Goal: Task Accomplishment & Management: Manage account settings

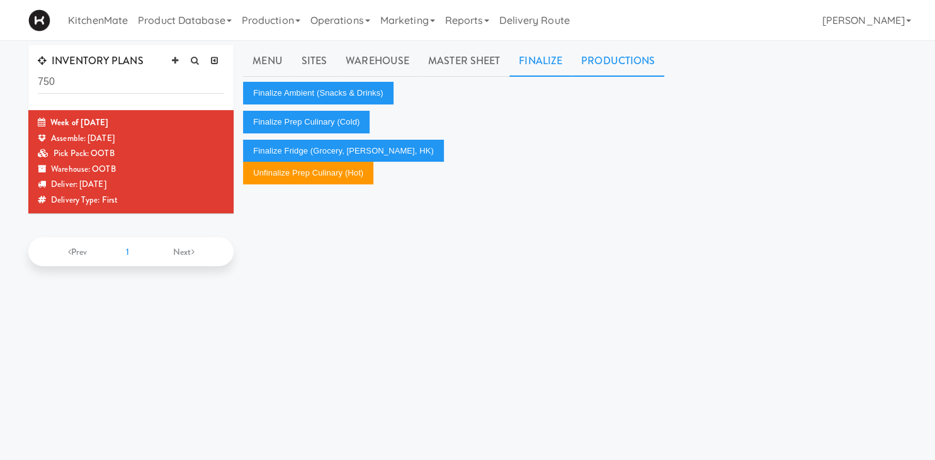
click at [594, 67] on link "Productions" at bounding box center [618, 60] width 93 height 31
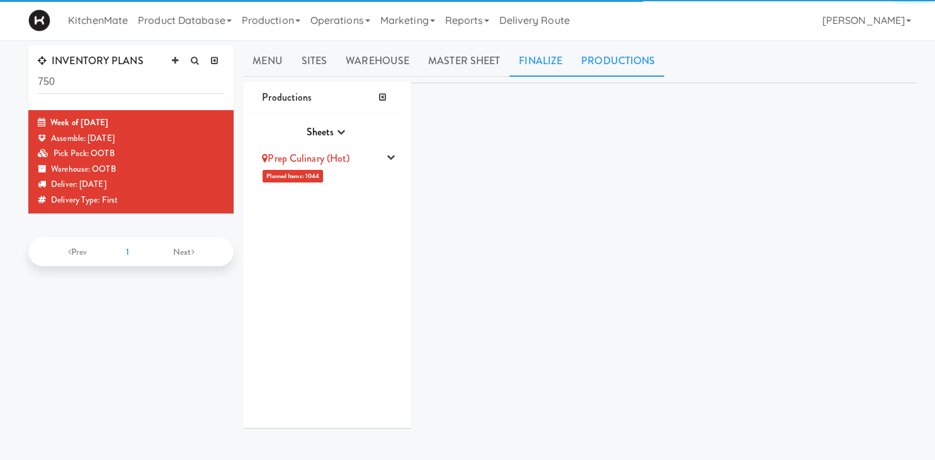
click at [555, 64] on link "Finalize" at bounding box center [540, 60] width 62 height 31
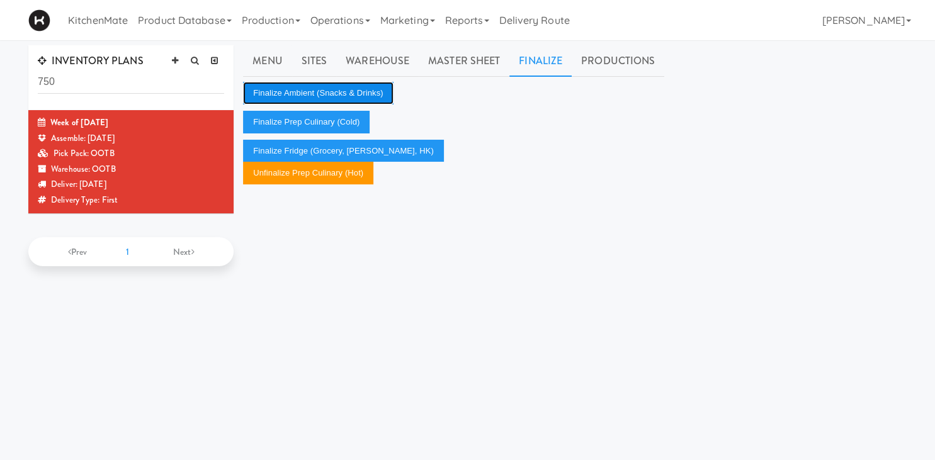
click at [298, 89] on button "Finalize Ambient (Snacks & Drinks)" at bounding box center [318, 93] width 150 height 23
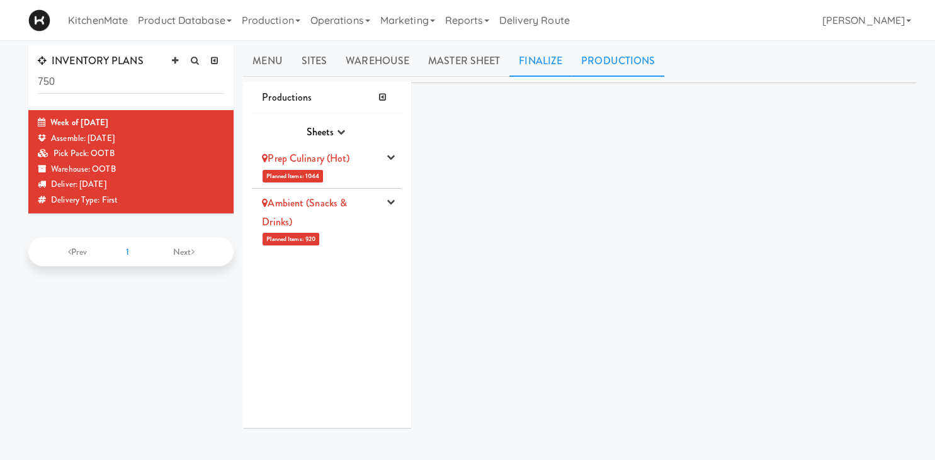
click at [552, 59] on link "Finalize" at bounding box center [540, 60] width 62 height 31
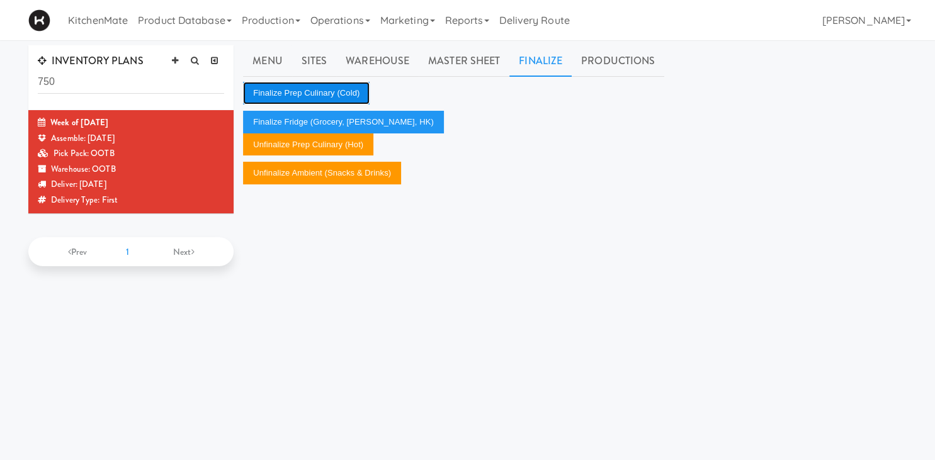
click at [314, 93] on button "Finalize Prep Culinary (Cold)" at bounding box center [306, 93] width 127 height 23
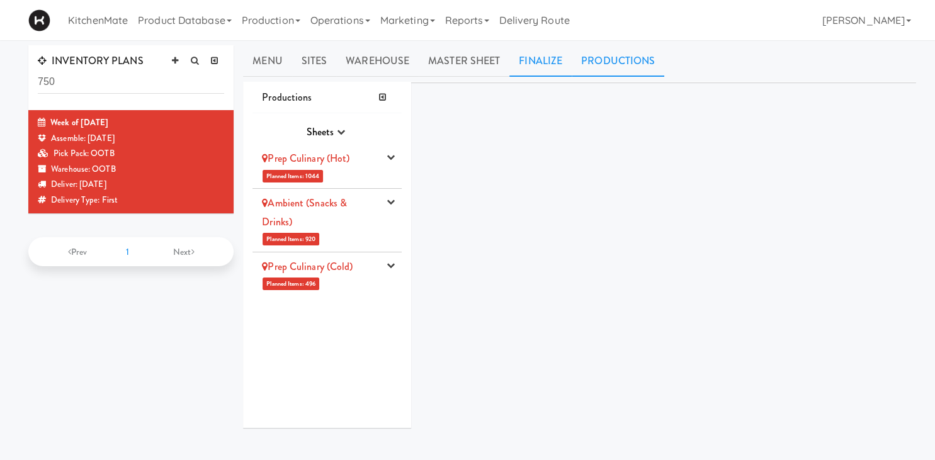
click at [536, 53] on link "Finalize" at bounding box center [540, 60] width 62 height 31
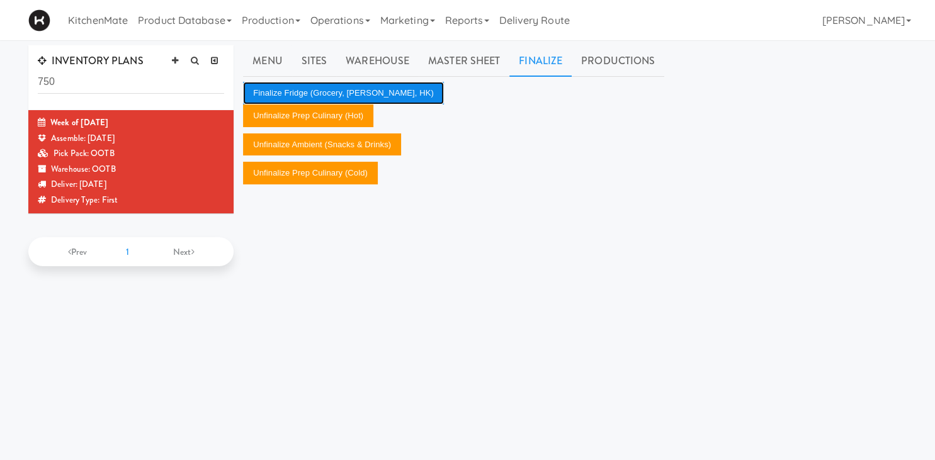
click at [375, 98] on button "Finalize Fridge (Grocery, [PERSON_NAME], HK)" at bounding box center [343, 93] width 201 height 23
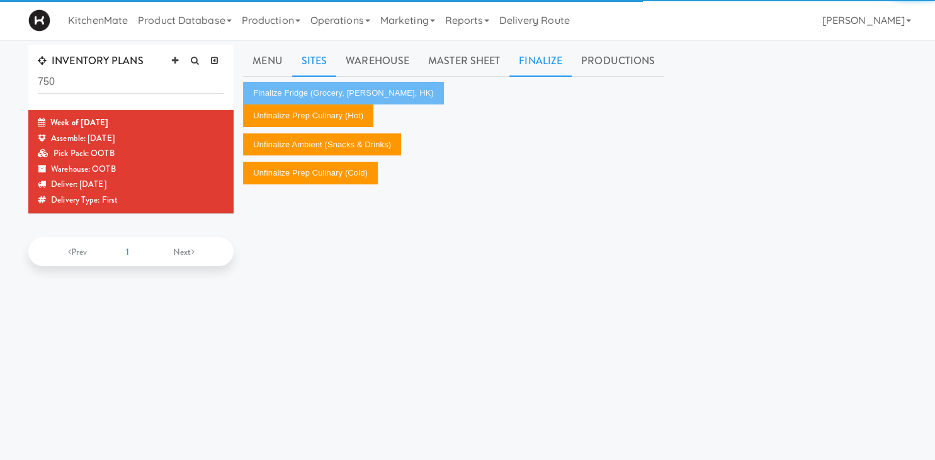
click at [314, 54] on link "Sites" at bounding box center [314, 60] width 45 height 31
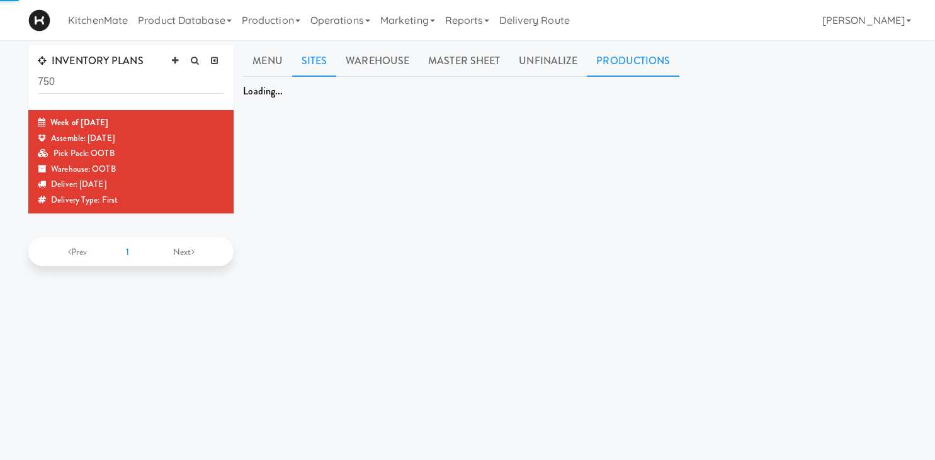
click at [318, 62] on link "Sites" at bounding box center [314, 60] width 45 height 31
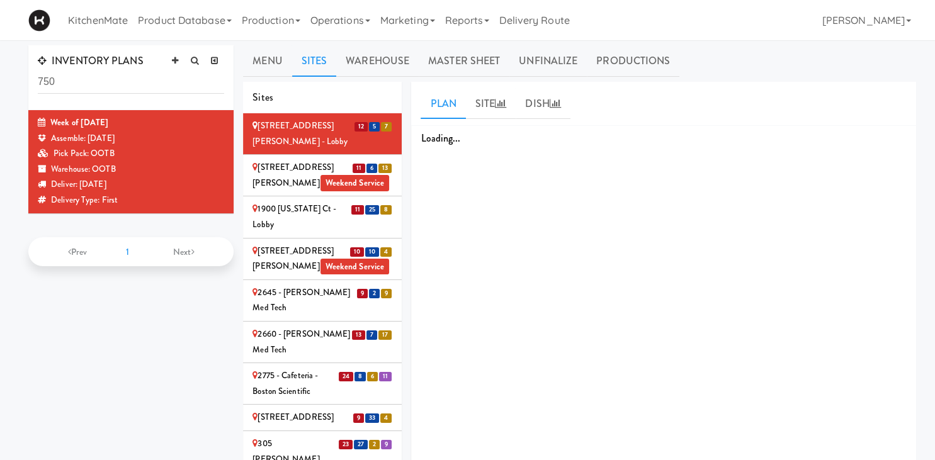
scroll to position [1051, 0]
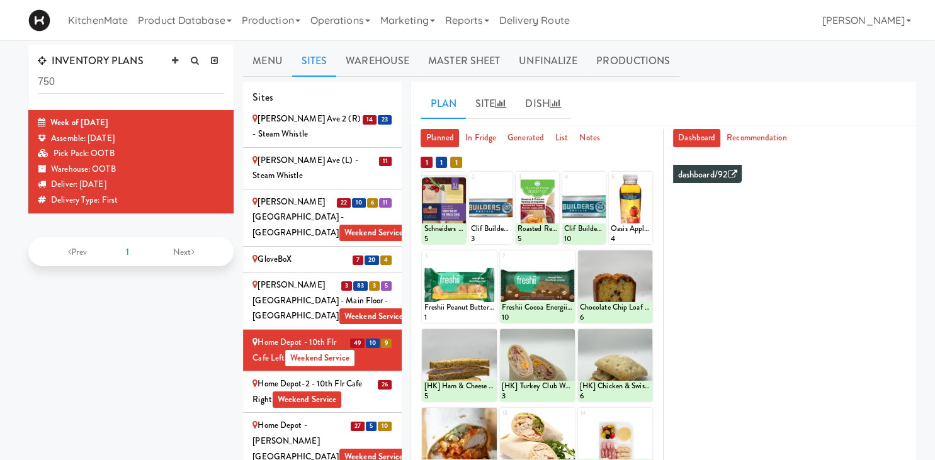
click at [646, 408] on div at bounding box center [615, 444] width 75 height 72
click at [644, 408] on div at bounding box center [615, 444] width 75 height 72
click at [641, 217] on div at bounding box center [630, 208] width 43 height 72
click at [644, 251] on div at bounding box center [615, 287] width 75 height 72
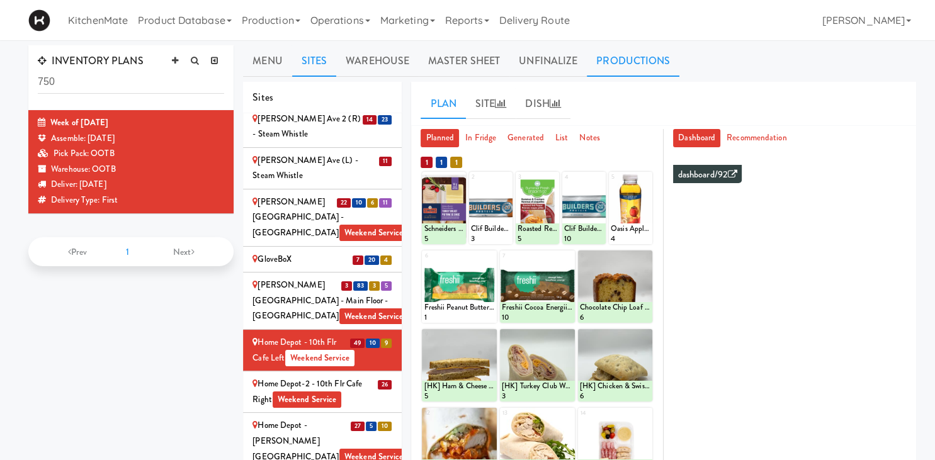
click at [606, 55] on link "Productions" at bounding box center [633, 60] width 93 height 31
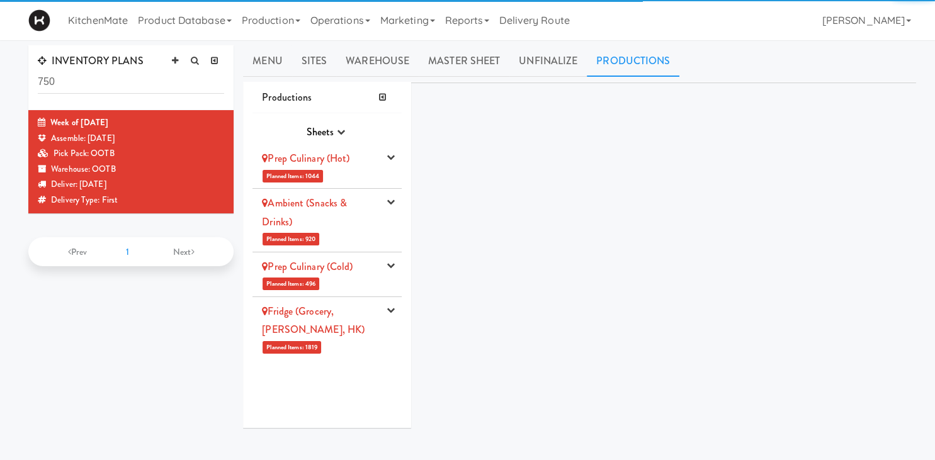
click at [329, 159] on link "Prep Culinary (Hot)" at bounding box center [306, 158] width 88 height 14
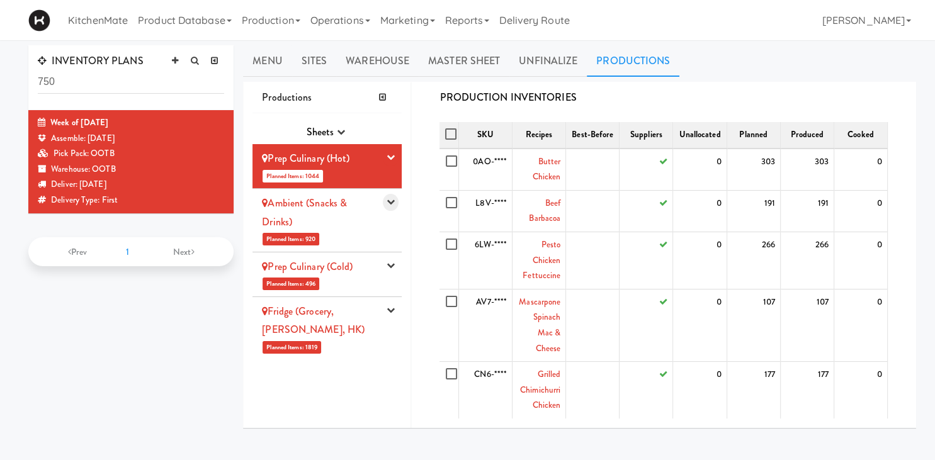
click at [361, 213] on div "Ambient (Snacks & Drinks)" at bounding box center [320, 212] width 117 height 37
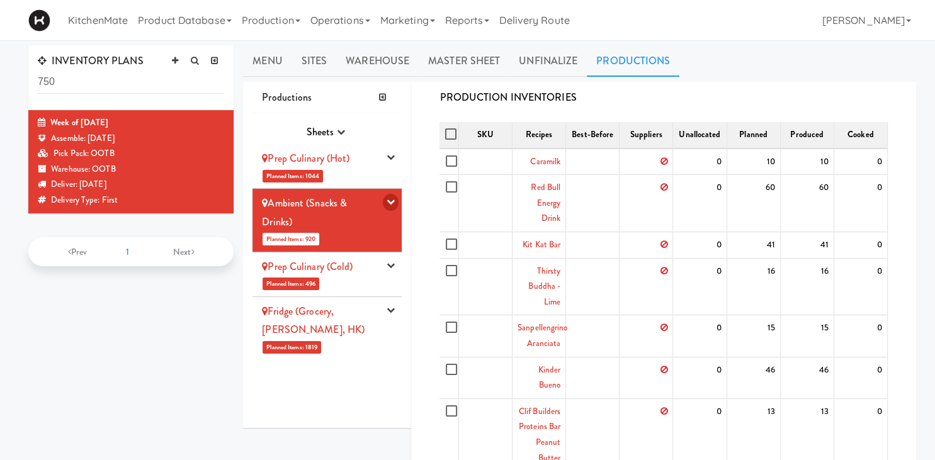
click at [392, 200] on icon "button" at bounding box center [391, 202] width 8 height 8
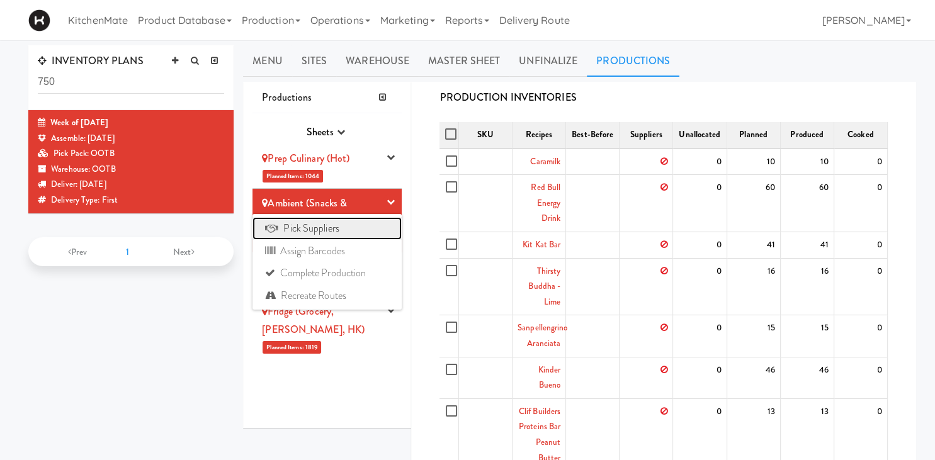
click at [353, 227] on link "Pick Suppliers" at bounding box center [326, 228] width 149 height 23
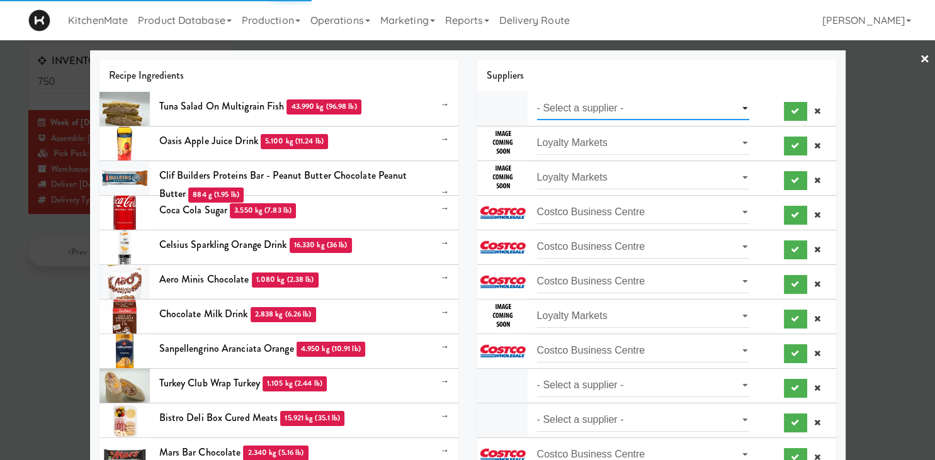
click at [537, 97] on select "- Select a supplier - Loyalty Markets" at bounding box center [643, 108] width 213 height 23
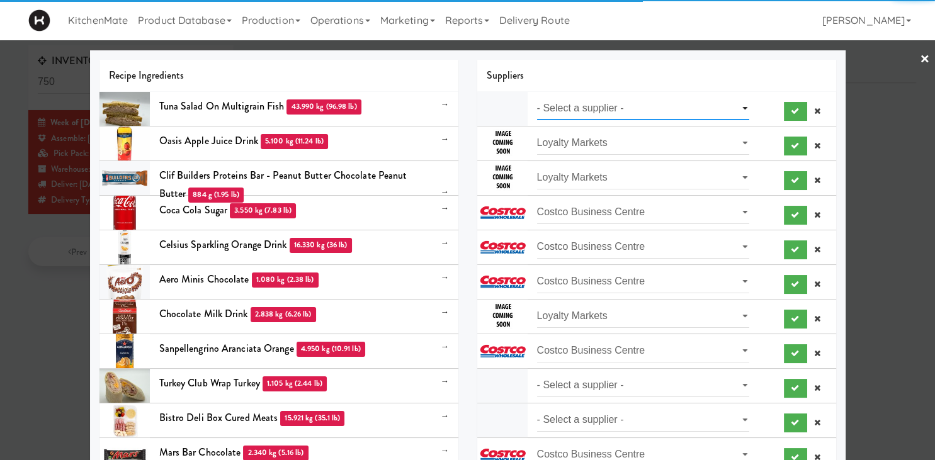
select select "Loyalty Markets"
click option "Loyalty Markets" at bounding box center [0, 0] width 0 height 0
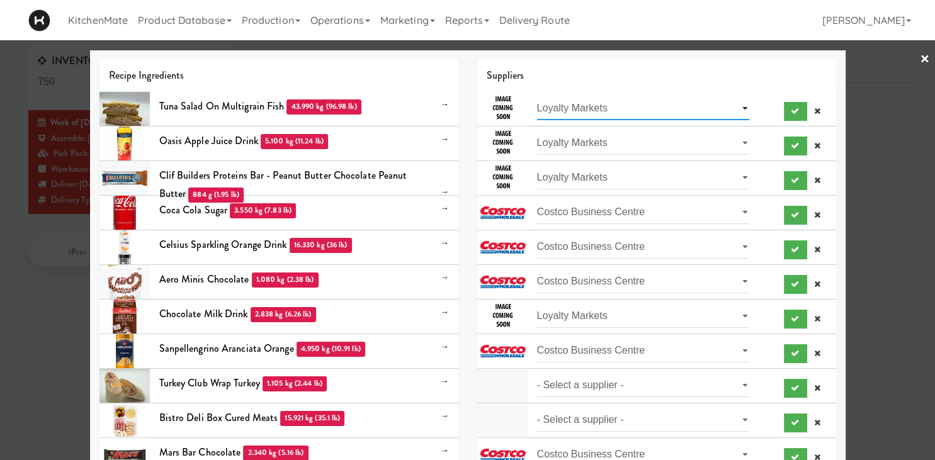
scroll to position [175, 0]
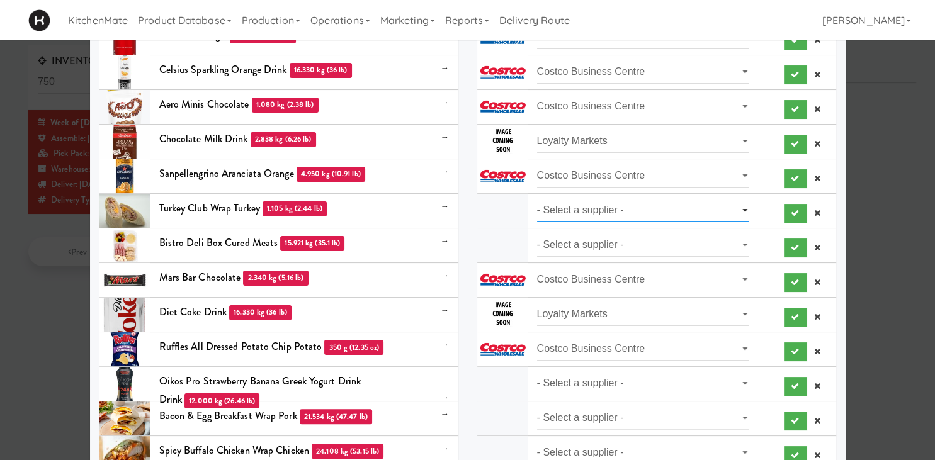
click at [537, 199] on select "- Select a supplier - Loyalty Markets" at bounding box center [643, 210] width 213 height 23
select select "Loyalty Markets"
click option "Loyalty Markets" at bounding box center [0, 0] width 0 height 0
click at [537, 234] on select "- Select a supplier - Prep Culinary" at bounding box center [643, 245] width 213 height 23
select select "Prep Culinary"
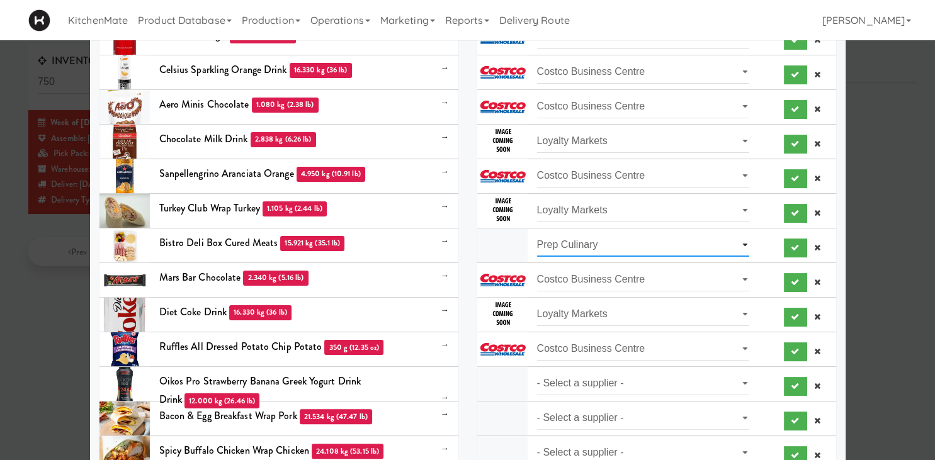
click option "Prep Culinary" at bounding box center [0, 0] width 0 height 0
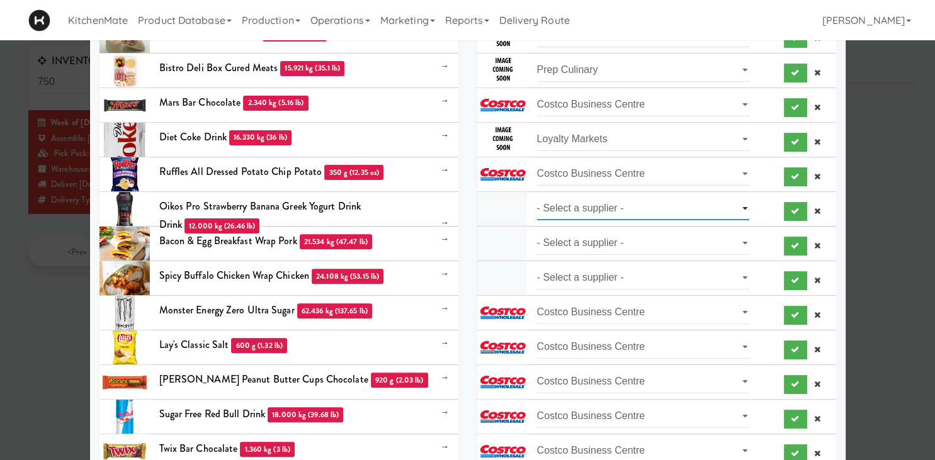
click at [537, 197] on select "- Select a supplier - Loyalty Markets" at bounding box center [643, 208] width 213 height 23
select select "Loyalty Markets"
click option "Loyalty Markets" at bounding box center [0, 0] width 0 height 0
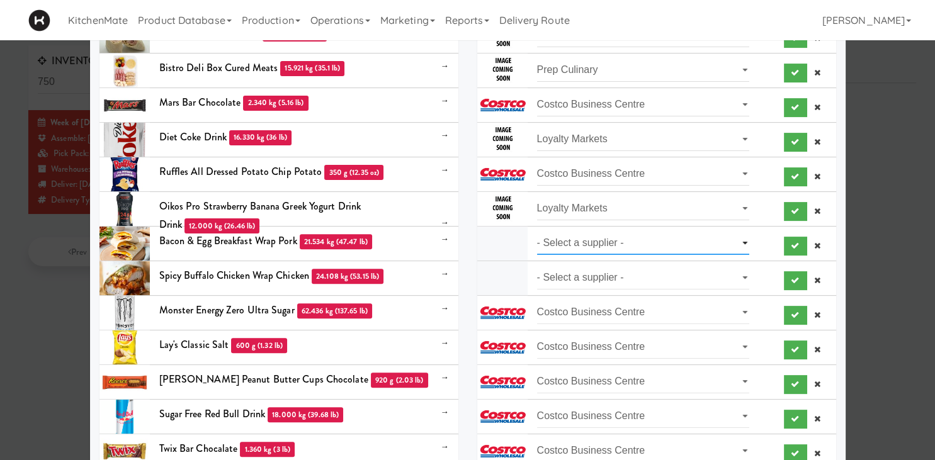
click at [537, 232] on select "- Select a supplier - Prep Culinary" at bounding box center [643, 243] width 213 height 23
select select "Prep Culinary"
click option "Prep Culinary" at bounding box center [0, 0] width 0 height 0
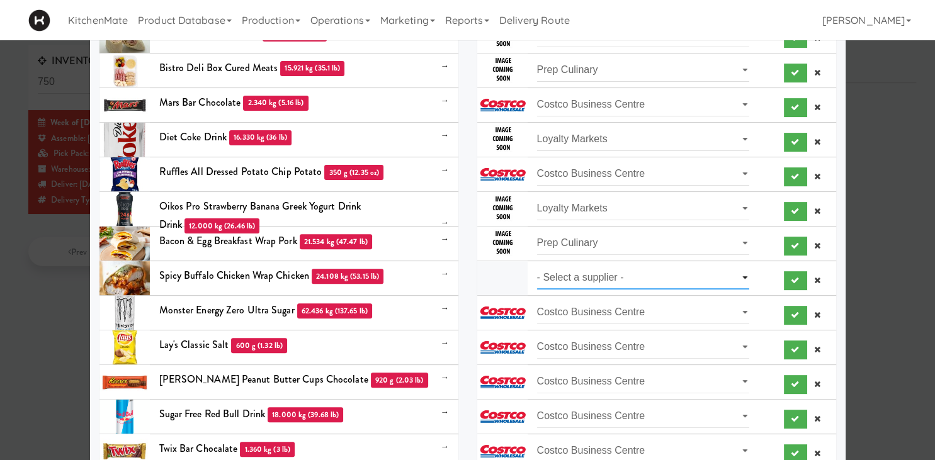
click at [537, 266] on select "- Select a supplier - Loyalty Markets" at bounding box center [643, 277] width 213 height 23
click option "- Select a supplier -" at bounding box center [0, 0] width 0 height 0
click at [537, 266] on select "- Select a supplier - Loyalty Markets" at bounding box center [643, 277] width 213 height 23
select select "Loyalty Markets"
click option "Loyalty Markets" at bounding box center [0, 0] width 0 height 0
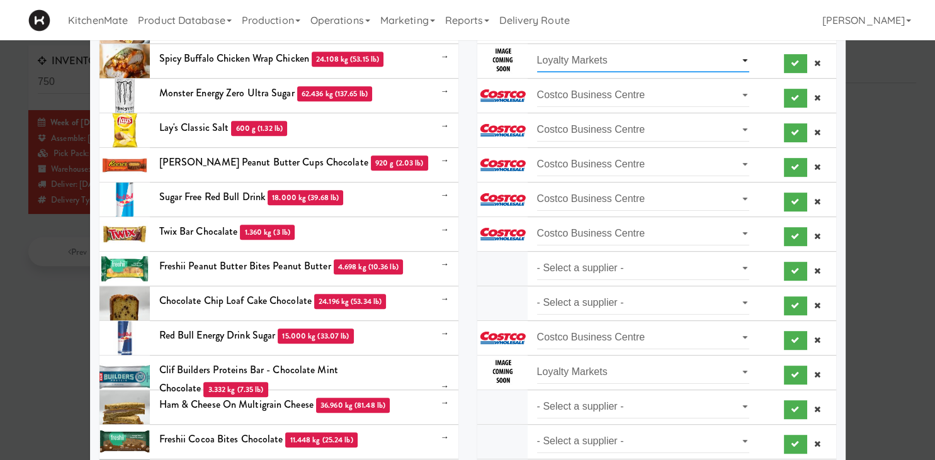
scroll to position [613, 0]
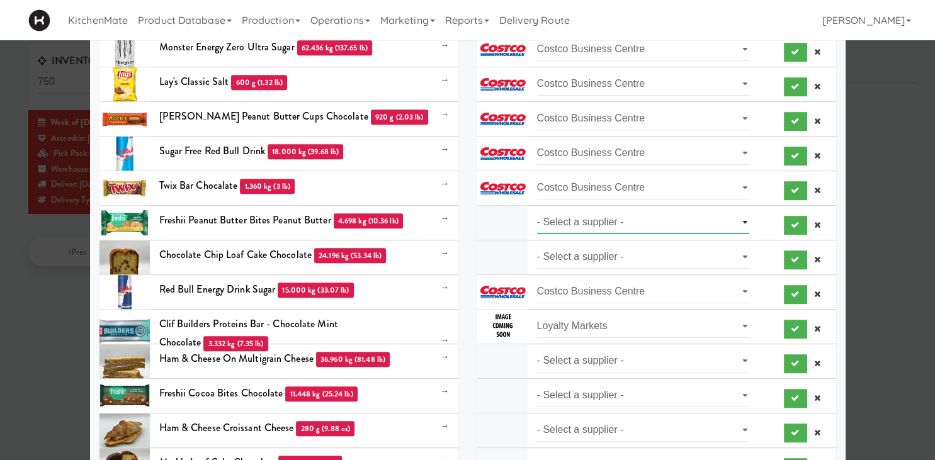
click at [537, 211] on select "- Select a supplier - SYSCO" at bounding box center [643, 222] width 213 height 23
select select "SYSCO"
click option "SYSCO" at bounding box center [0, 0] width 0 height 0
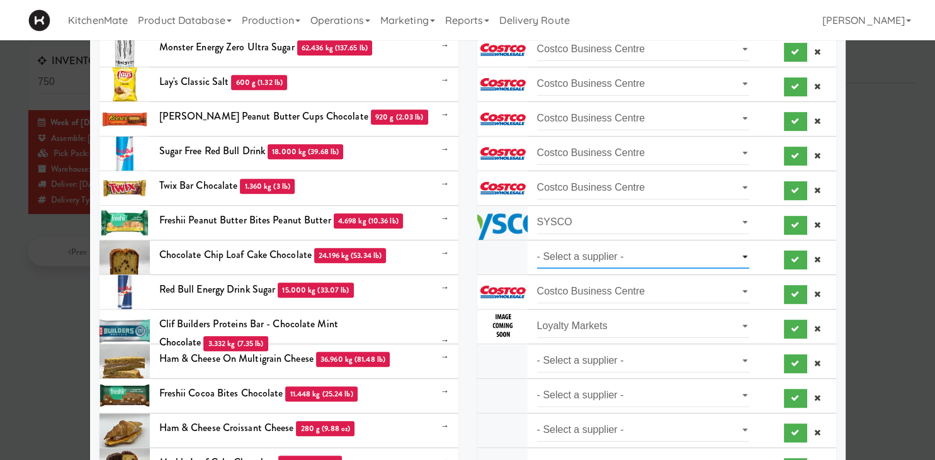
click at [537, 246] on select "- Select a supplier - Heather's Kitchen" at bounding box center [643, 257] width 213 height 23
select select "Heather's Kitchen"
click option "Heather's Kitchen" at bounding box center [0, 0] width 0 height 0
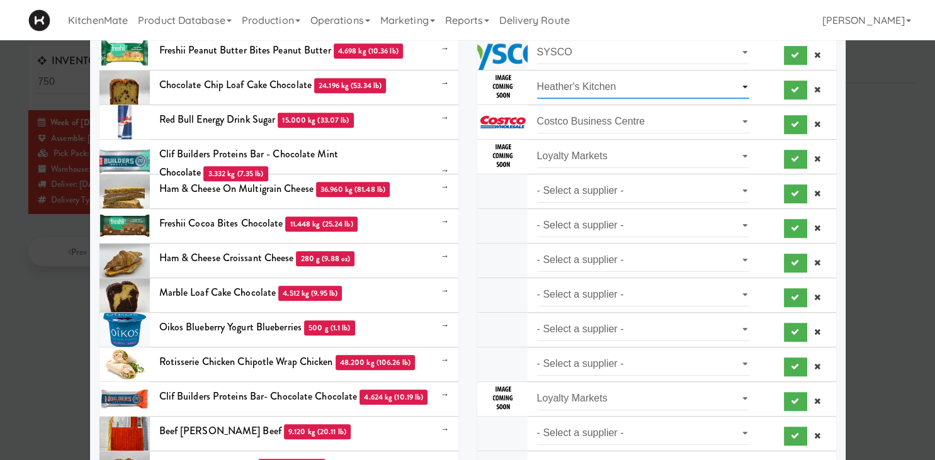
scroll to position [876, 0]
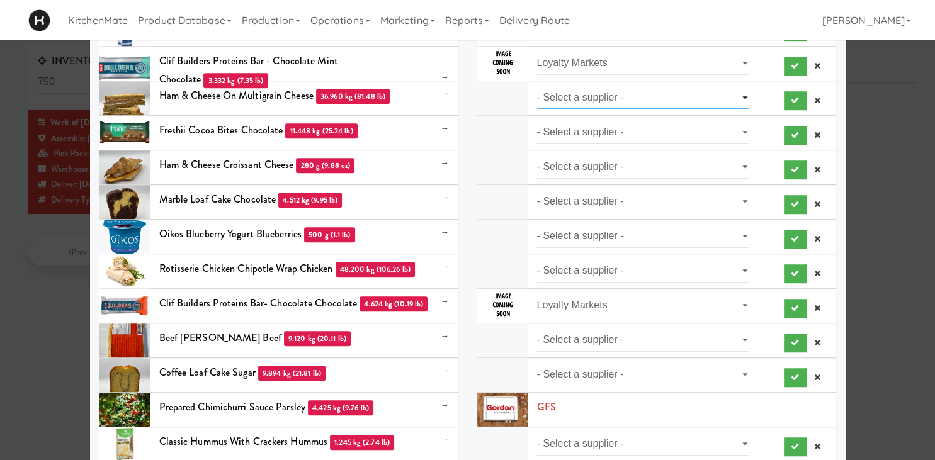
click at [537, 86] on select "- Select a supplier - Loyalty Markets" at bounding box center [643, 97] width 213 height 23
select select "Loyalty Markets"
click option "Loyalty Markets" at bounding box center [0, 0] width 0 height 0
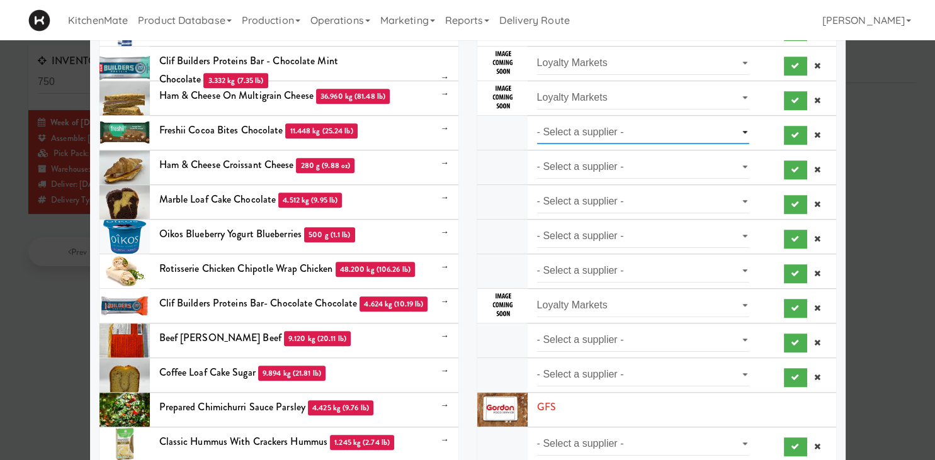
click at [537, 121] on select "- Select a supplier - Loyalty Markets" at bounding box center [643, 132] width 213 height 23
select select "Loyalty Markets"
click option "Loyalty Markets" at bounding box center [0, 0] width 0 height 0
click at [537, 155] on select "- Select a supplier - Loyalty Markets" at bounding box center [643, 166] width 213 height 23
select select "Loyalty Markets"
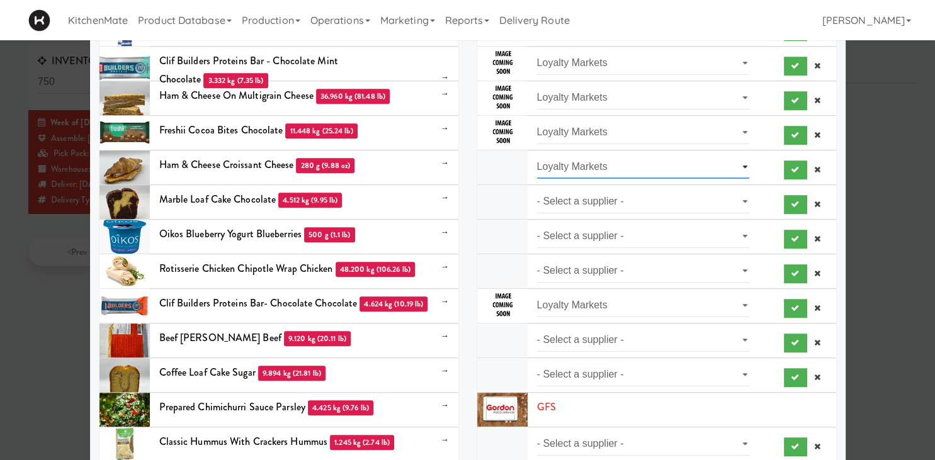
click option "Loyalty Markets" at bounding box center [0, 0] width 0 height 0
click at [537, 190] on select "- Select a supplier - Loyalty Markets" at bounding box center [643, 201] width 213 height 23
select select "Loyalty Markets"
click option "Loyalty Markets" at bounding box center [0, 0] width 0 height 0
click at [537, 225] on select "- Select a supplier - Loyalty Markets" at bounding box center [643, 236] width 213 height 23
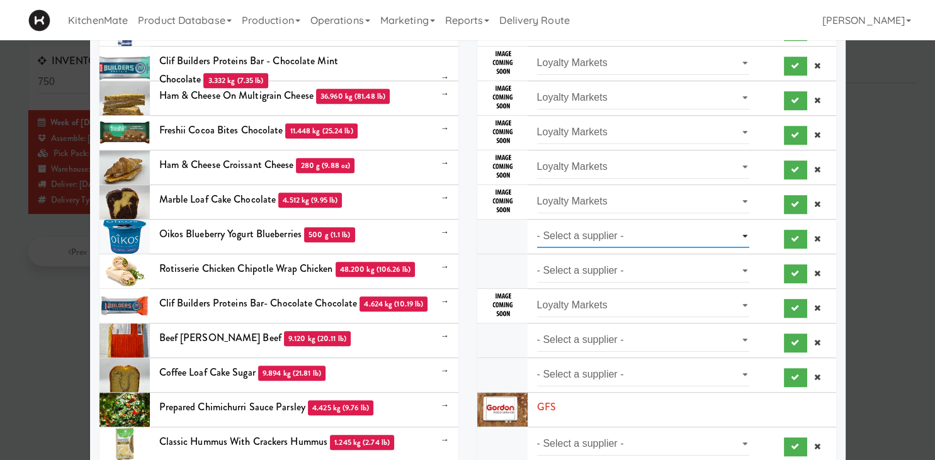
select select "Loyalty Markets"
click option "Loyalty Markets" at bounding box center [0, 0] width 0 height 0
click at [537, 259] on select "- Select a supplier - Prep Culinary" at bounding box center [643, 270] width 213 height 23
select select "Prep Culinary"
click option "Prep Culinary" at bounding box center [0, 0] width 0 height 0
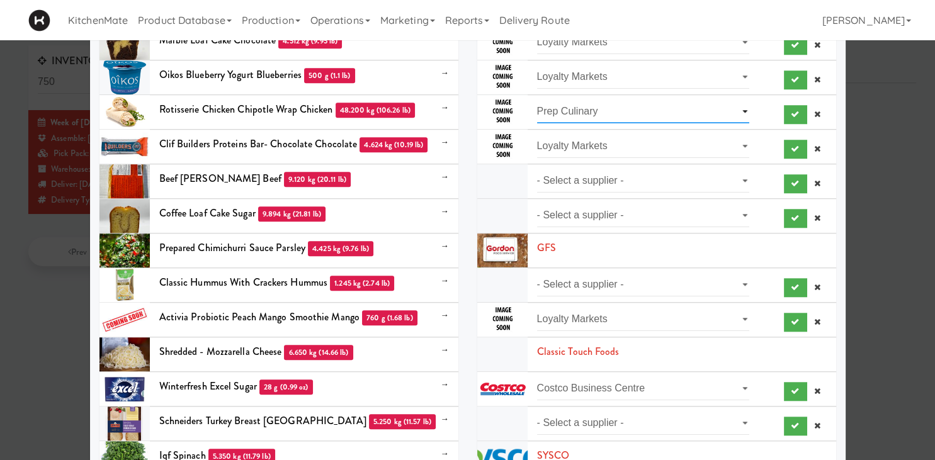
scroll to position [1051, 0]
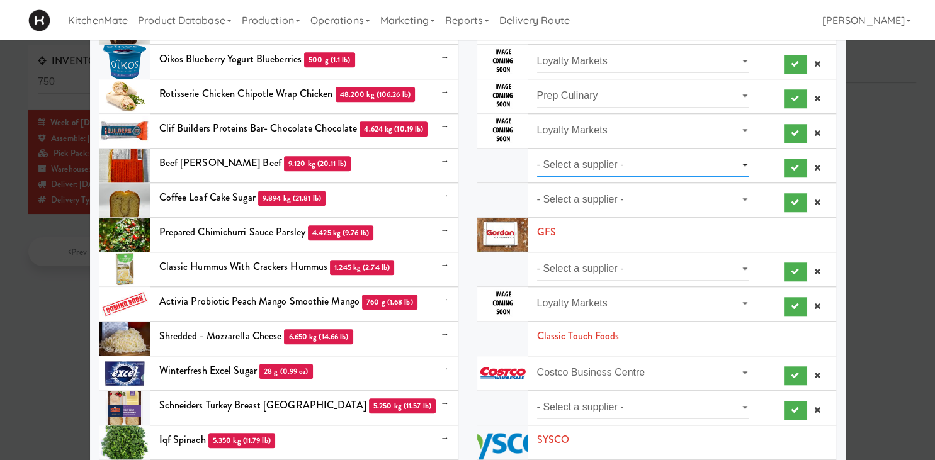
click at [537, 154] on select "- Select a supplier - Loyalty Markets" at bounding box center [643, 165] width 213 height 23
select select "Loyalty Markets"
click option "Loyalty Markets" at bounding box center [0, 0] width 0 height 0
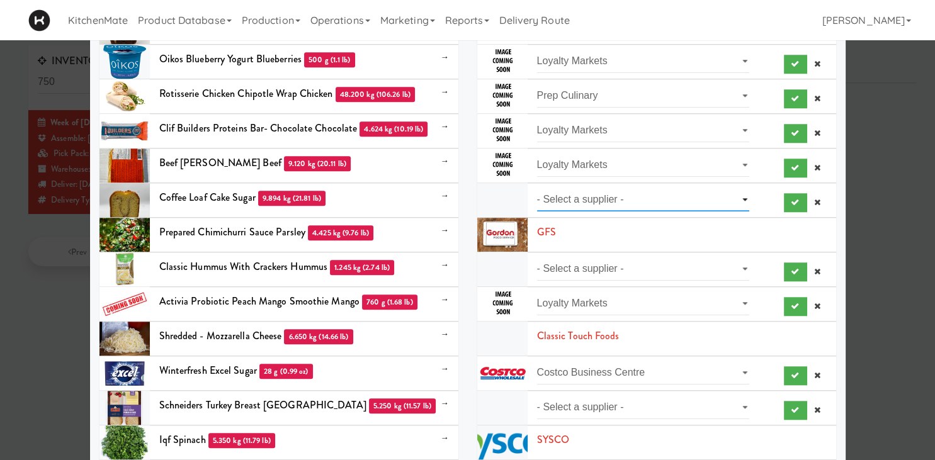
click at [537, 188] on select "- Select a supplier - Heather's Kitchen" at bounding box center [643, 199] width 213 height 23
select select "Heather's Kitchen"
click option "Heather's Kitchen" at bounding box center [0, 0] width 0 height 0
click at [537, 257] on select "- Select a supplier - KitchenMate" at bounding box center [643, 268] width 213 height 23
select select "KitchenMate"
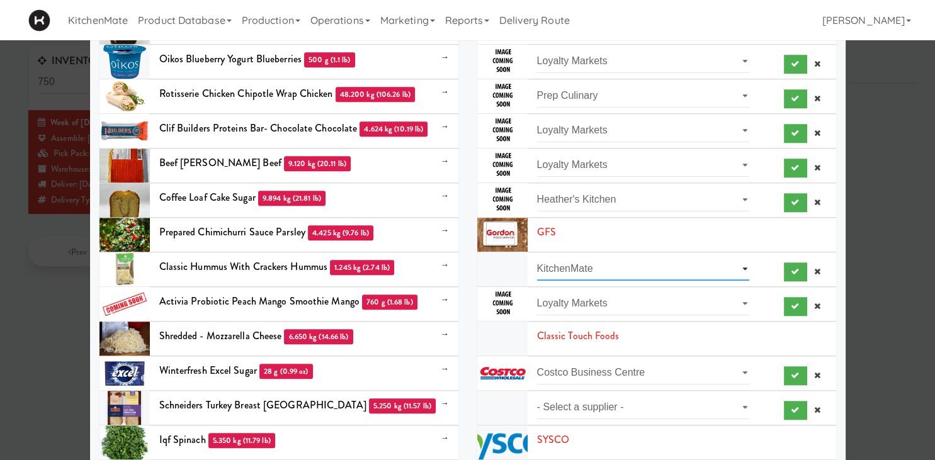
click option "KitchenMate" at bounding box center [0, 0] width 0 height 0
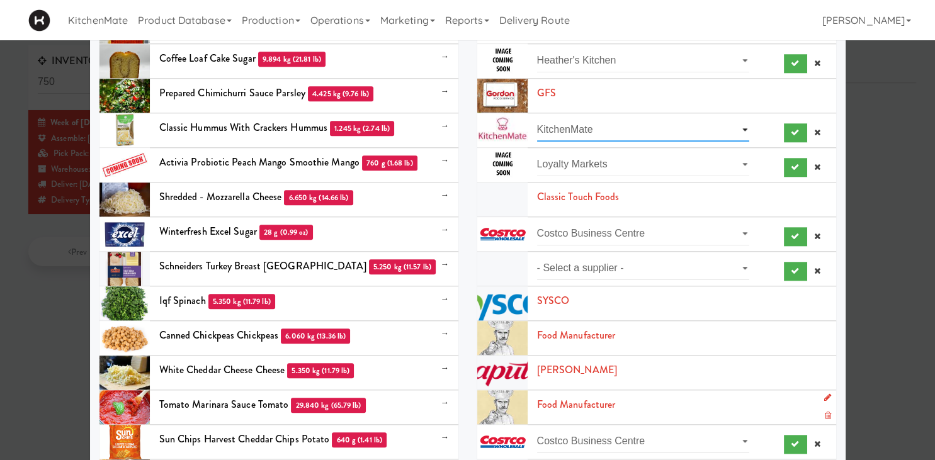
scroll to position [1314, 0]
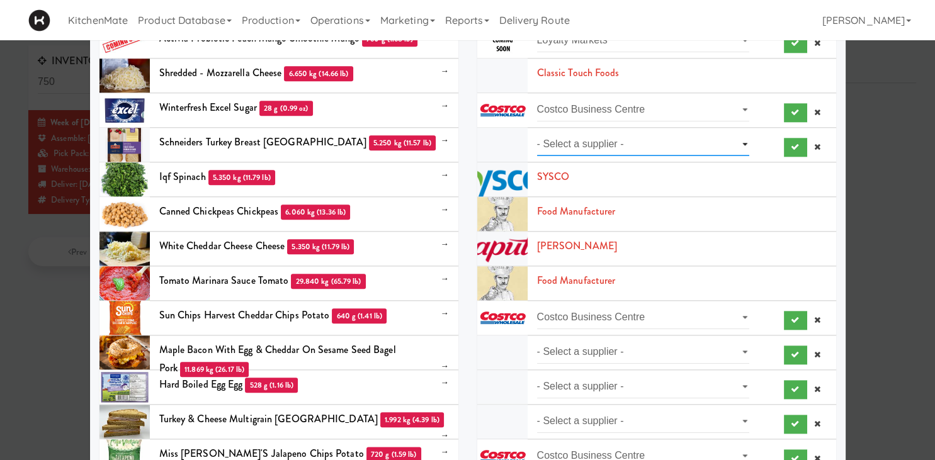
click at [537, 133] on select "- Select a supplier - Loyalty Markets" at bounding box center [643, 144] width 213 height 23
select select "Loyalty Markets"
click option "Loyalty Markets" at bounding box center [0, 0] width 0 height 0
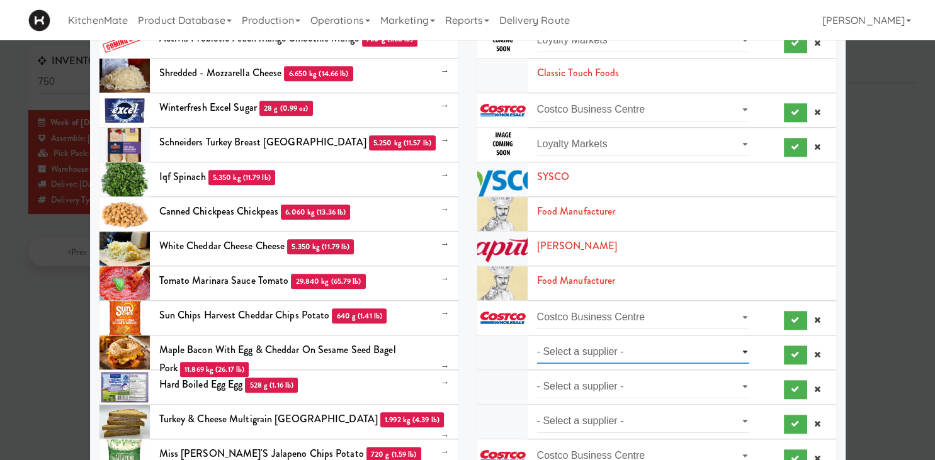
click at [537, 341] on select "- Select a supplier - Prep Culinary" at bounding box center [643, 352] width 213 height 23
select select "Prep Culinary"
click option "Prep Culinary" at bounding box center [0, 0] width 0 height 0
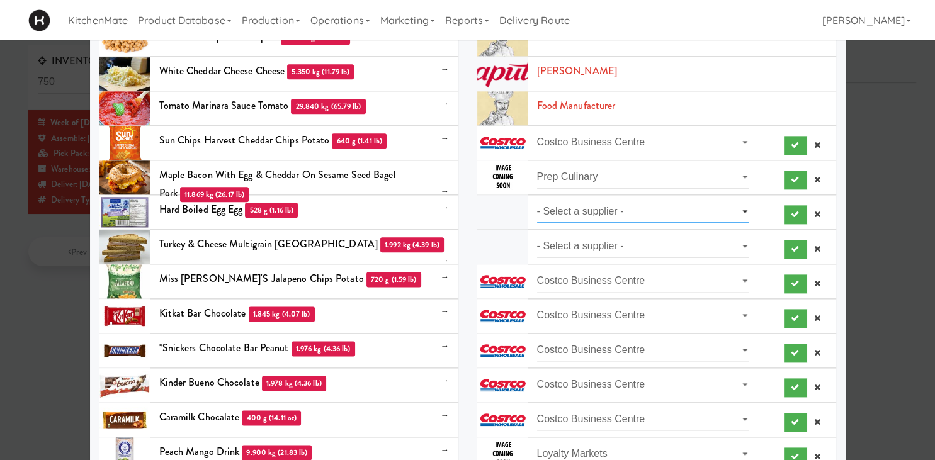
click at [537, 200] on select "- Select a supplier - Loyalty Markets" at bounding box center [643, 211] width 213 height 23
select select "Loyalty Markets"
click option "Loyalty Markets" at bounding box center [0, 0] width 0 height 0
click at [602, 232] on li "- Select a supplier - Loyalty Markets" at bounding box center [656, 247] width 359 height 35
click at [537, 235] on select "- Select a supplier - Loyalty Markets" at bounding box center [643, 246] width 213 height 23
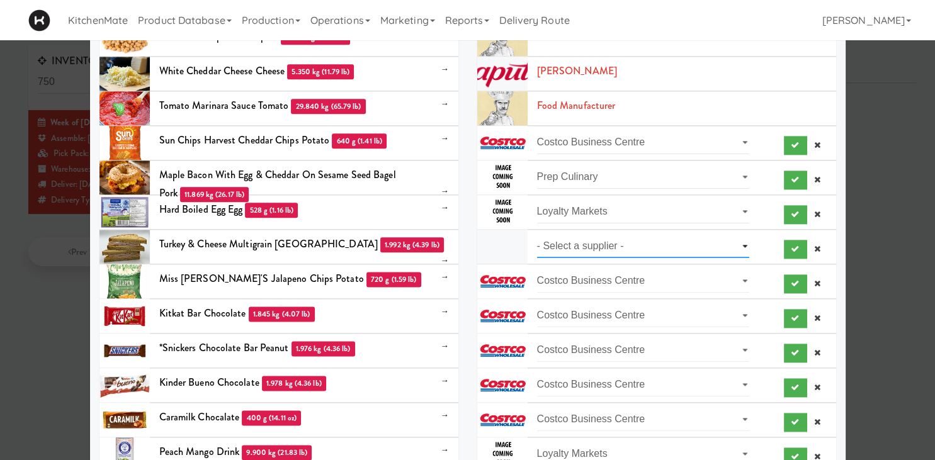
select select "Loyalty Markets"
click option "Loyalty Markets" at bounding box center [0, 0] width 0 height 0
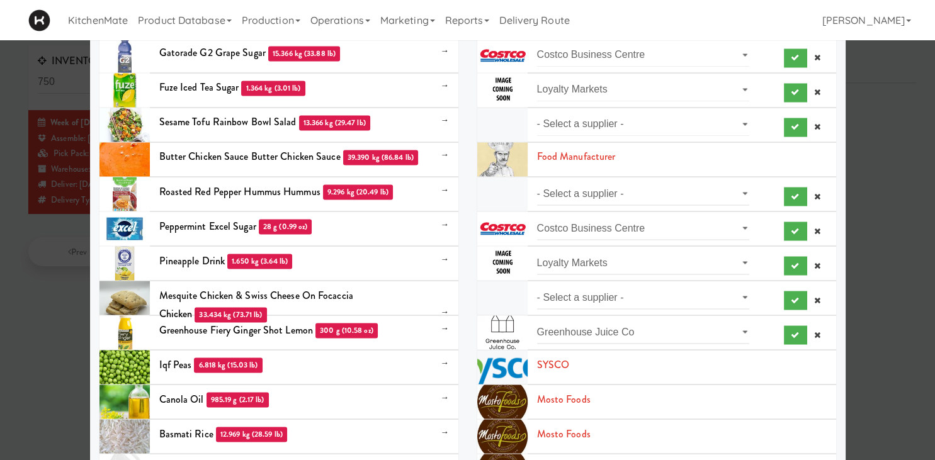
scroll to position [2191, 0]
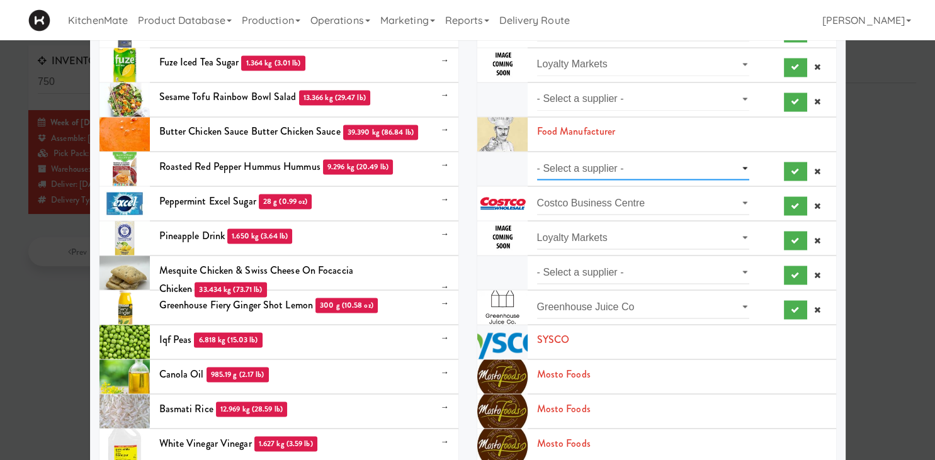
click at [537, 157] on select "- Select a supplier - Loyalty Markets" at bounding box center [643, 168] width 213 height 23
select select "Loyalty Markets"
click option "Loyalty Markets" at bounding box center [0, 0] width 0 height 0
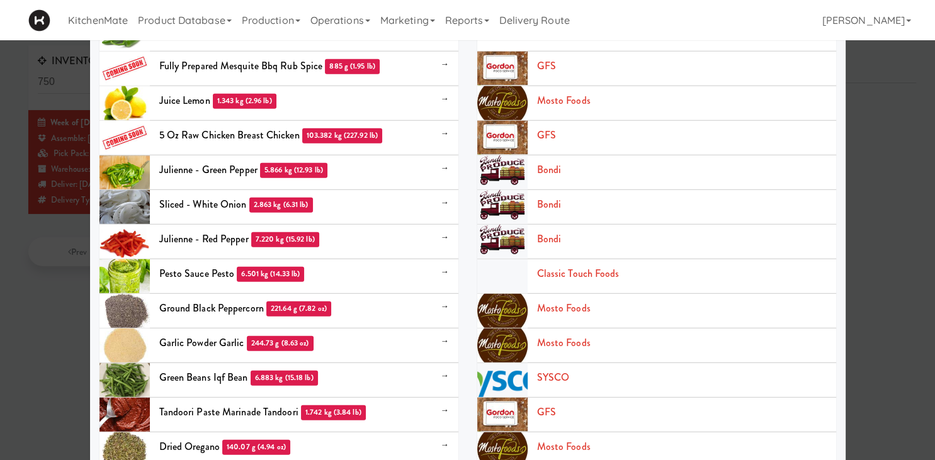
scroll to position [3727, 0]
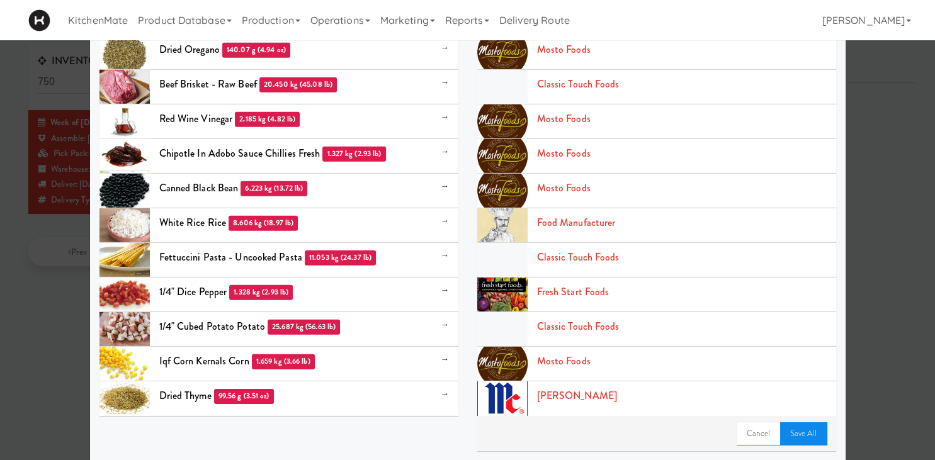
click at [794, 434] on link "Save All" at bounding box center [803, 433] width 47 height 23
click at [766, 433] on link "Cancel" at bounding box center [758, 433] width 43 height 23
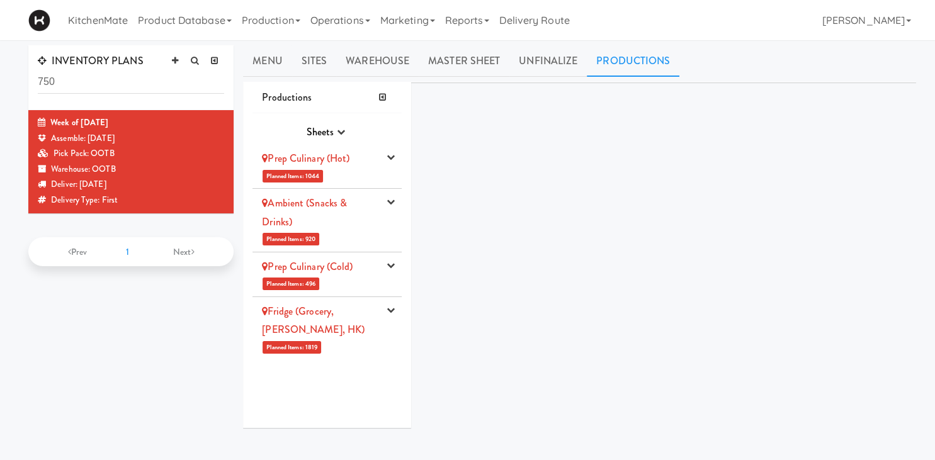
click at [334, 158] on link "Prep Culinary (Hot)" at bounding box center [306, 158] width 88 height 14
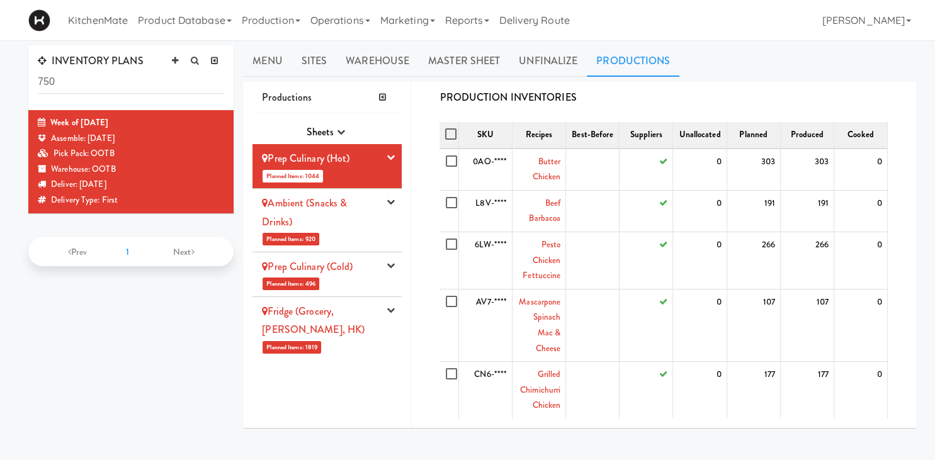
click at [355, 208] on div "Ambient (Snacks & Drinks)" at bounding box center [320, 212] width 117 height 37
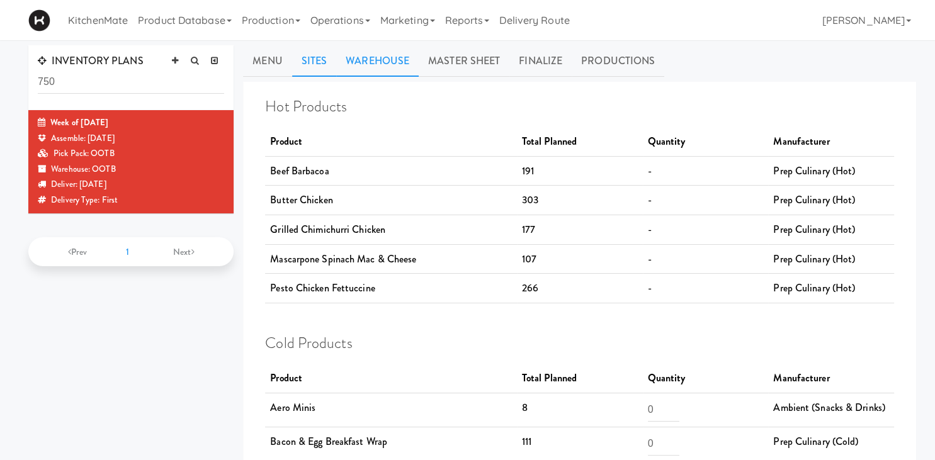
click at [317, 54] on link "Sites" at bounding box center [314, 60] width 45 height 31
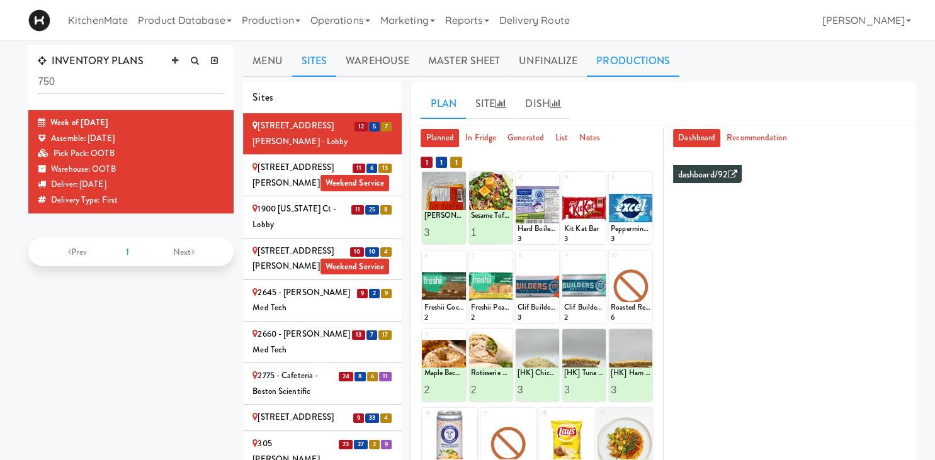
click at [619, 57] on link "Productions" at bounding box center [633, 60] width 93 height 31
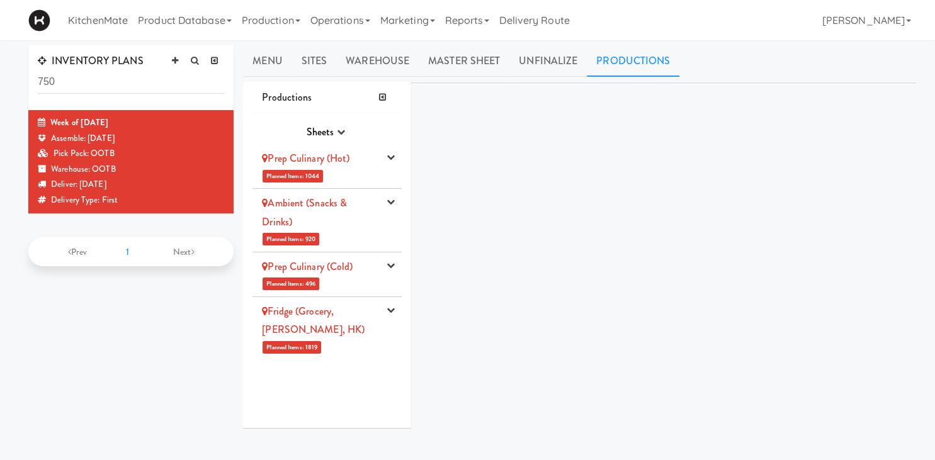
click at [344, 211] on div "Ambient (Snacks & Drinks)" at bounding box center [320, 212] width 117 height 37
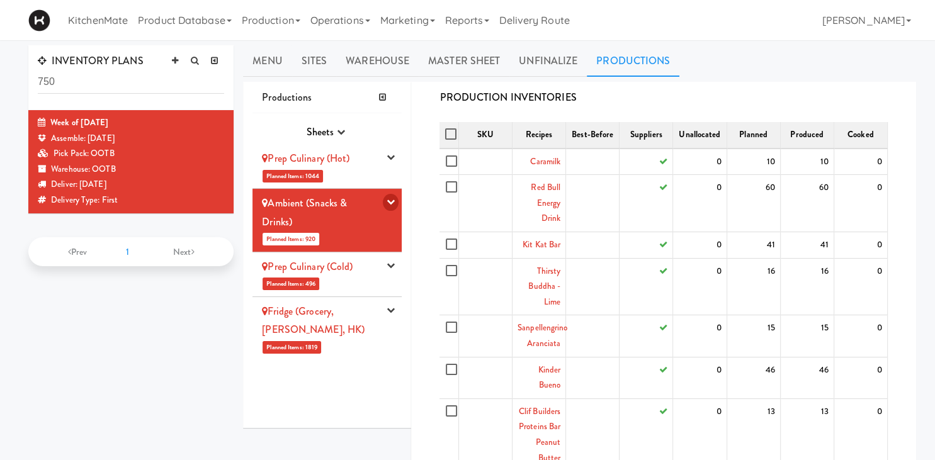
click at [392, 198] on icon "button" at bounding box center [391, 202] width 8 height 8
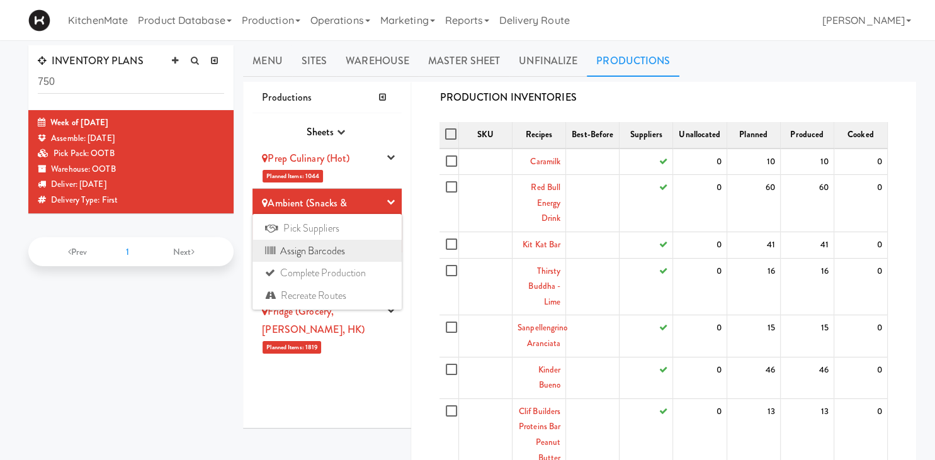
click at [351, 251] on link "Assign Barcodes" at bounding box center [326, 251] width 149 height 23
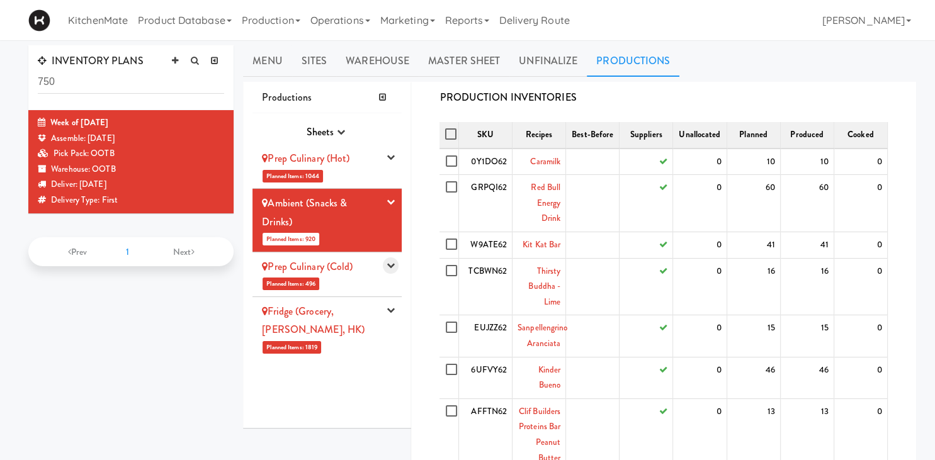
click at [392, 266] on icon "button" at bounding box center [391, 265] width 8 height 8
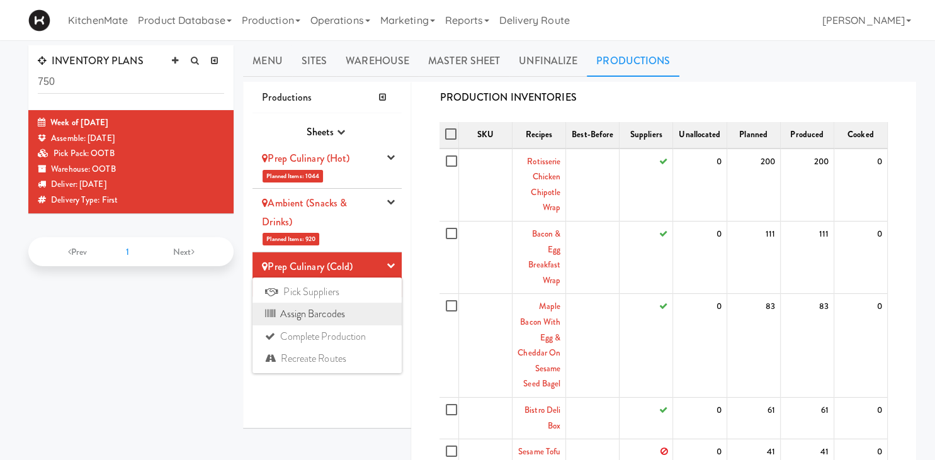
click at [334, 310] on link "Assign Barcodes" at bounding box center [326, 314] width 149 height 23
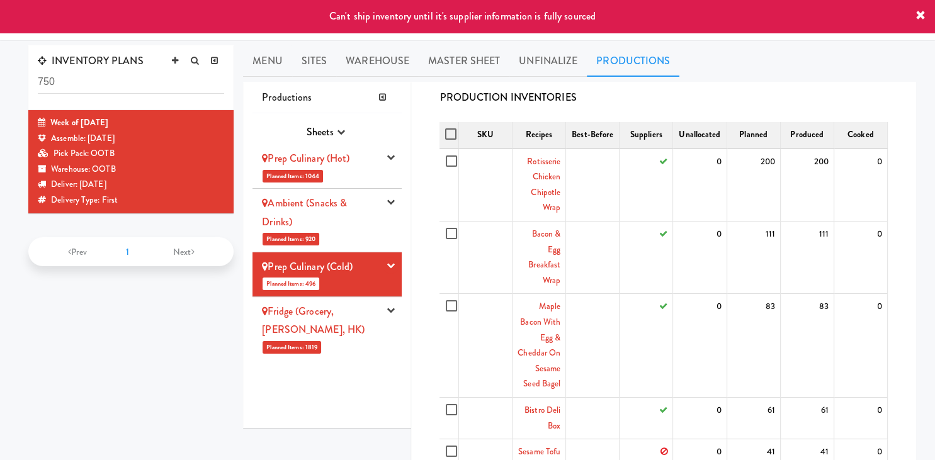
click at [356, 218] on div "Ambient (Snacks & Drinks)" at bounding box center [320, 212] width 117 height 37
click at [358, 218] on div "Ambient (Snacks & Drinks)" at bounding box center [320, 212] width 117 height 37
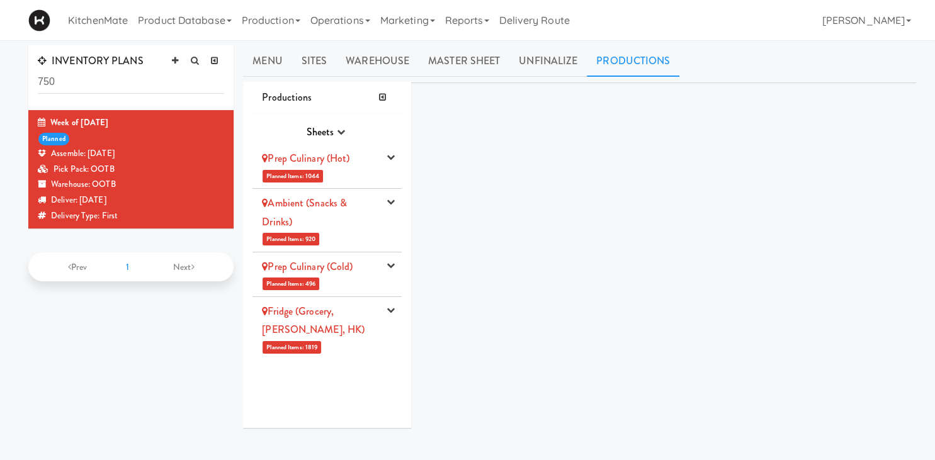
click at [351, 228] on div "Ambient (Snacks & Drinks)" at bounding box center [320, 212] width 117 height 37
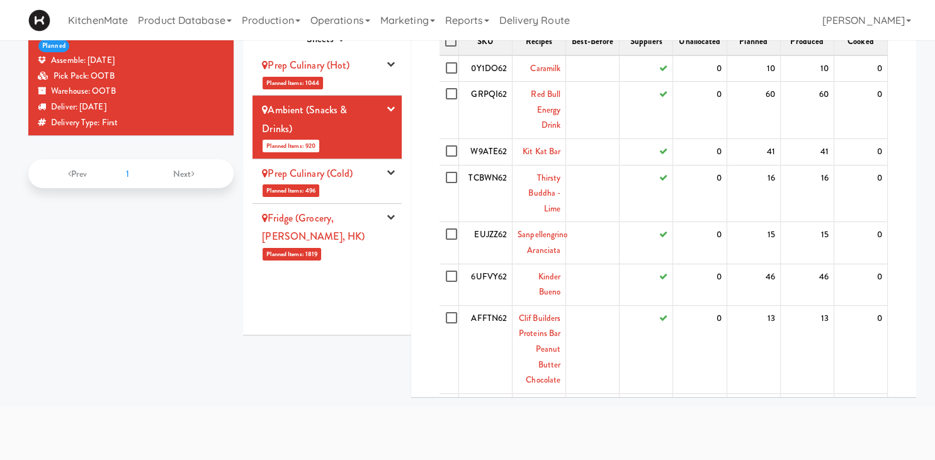
click at [352, 186] on li "Prep Culinary (Cold) Planned Items: 496 Pick Suppliers Assign Barcodes Complete…" at bounding box center [326, 181] width 149 height 45
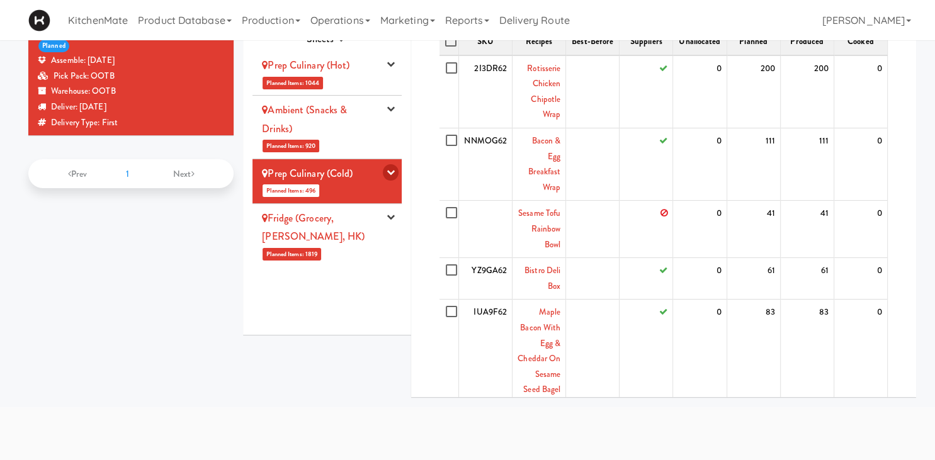
click at [393, 168] on icon "button" at bounding box center [391, 172] width 8 height 8
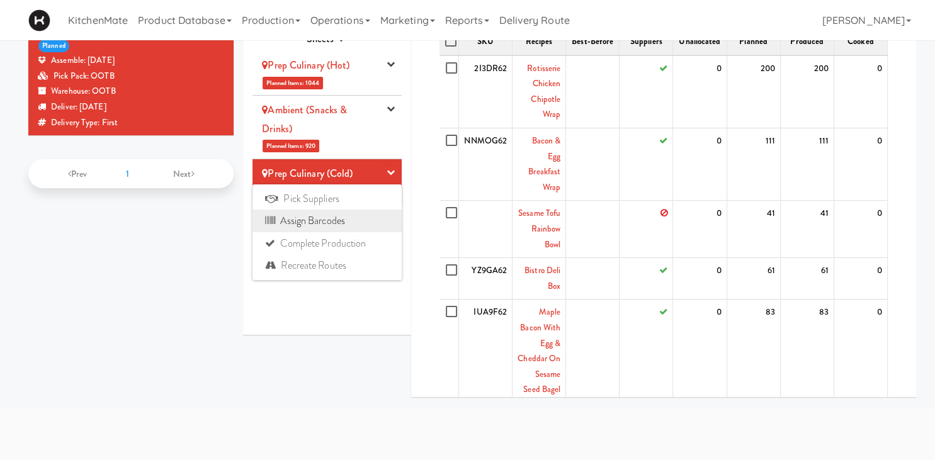
click at [327, 221] on link "Assign Barcodes" at bounding box center [326, 221] width 149 height 23
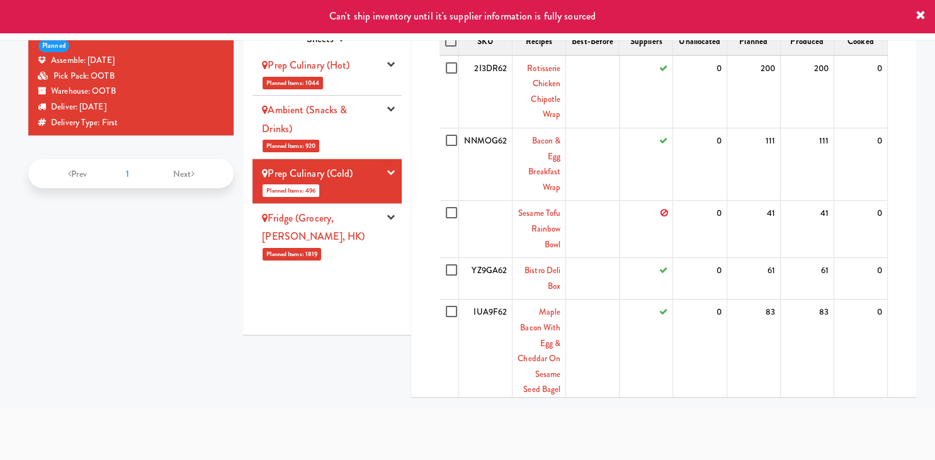
click at [353, 173] on link "Prep Culinary (Cold)" at bounding box center [307, 173] width 91 height 14
click at [394, 172] on icon "button" at bounding box center [391, 172] width 8 height 8
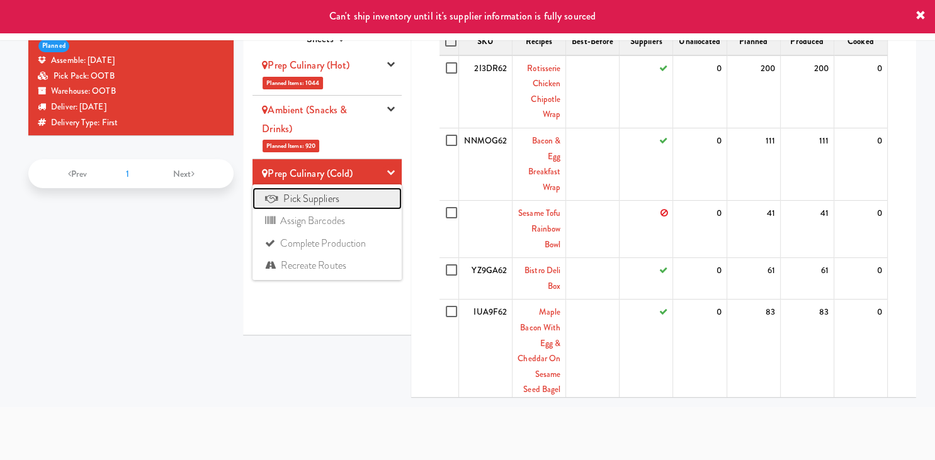
click at [354, 208] on link "Pick Suppliers" at bounding box center [326, 199] width 149 height 23
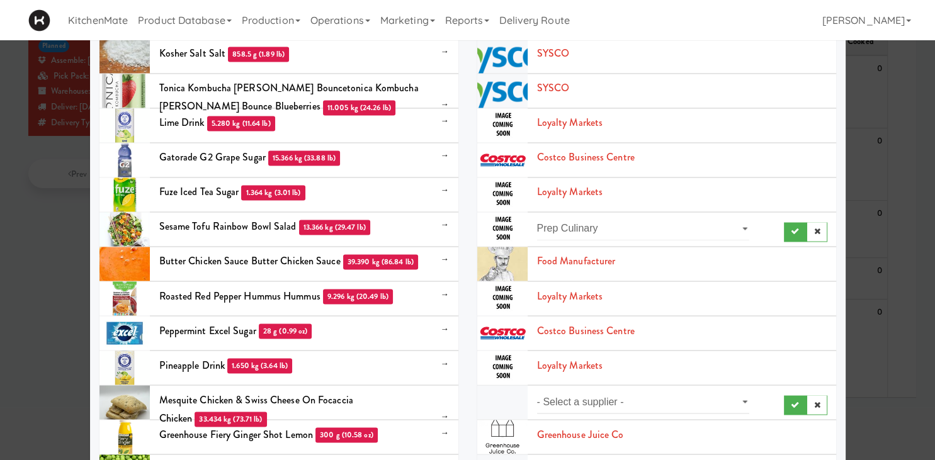
scroll to position [2060, 0]
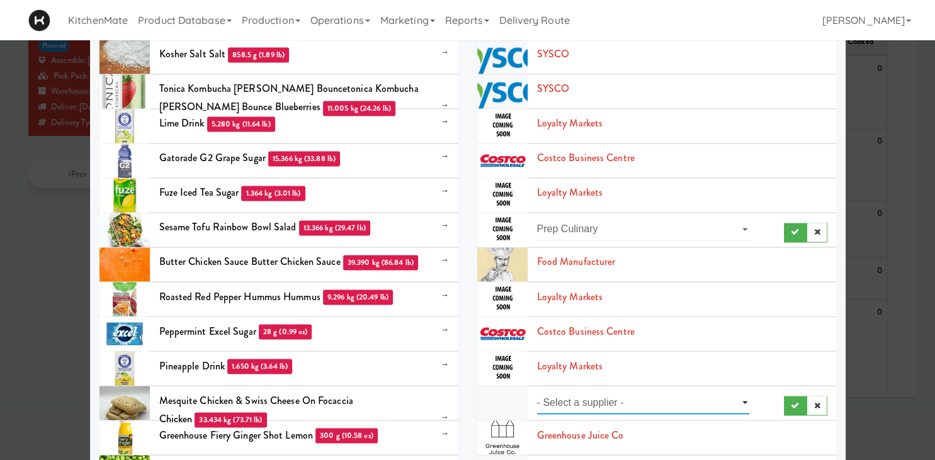
click at [537, 391] on select "- Select a supplier - Loyalty Markets" at bounding box center [643, 402] width 213 height 23
select select "Loyalty Markets"
click option "Loyalty Markets" at bounding box center [0, 0] width 0 height 0
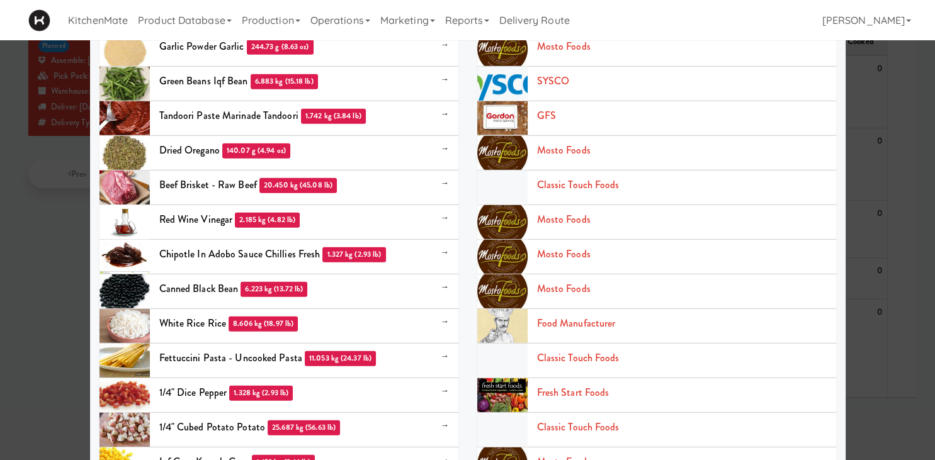
scroll to position [3727, 0]
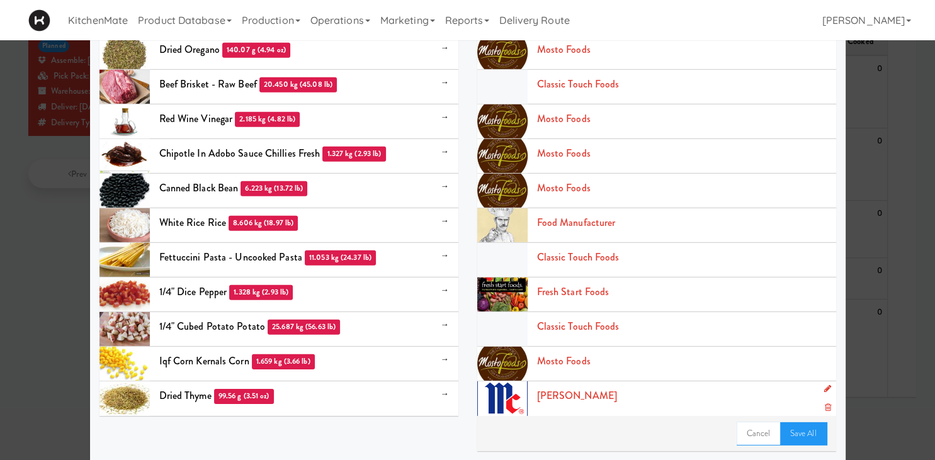
click at [793, 415] on li "McCormick" at bounding box center [656, 398] width 359 height 35
click at [797, 424] on link "Save All" at bounding box center [803, 433] width 47 height 23
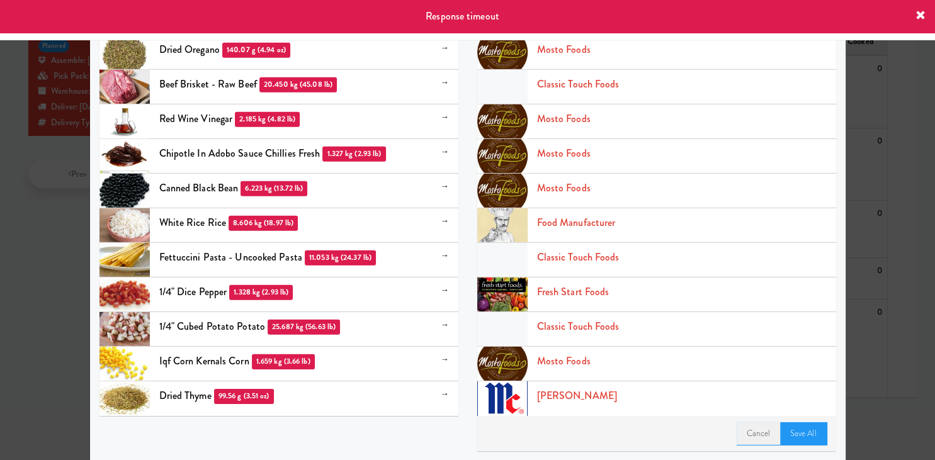
click at [768, 432] on link "Cancel" at bounding box center [758, 433] width 43 height 23
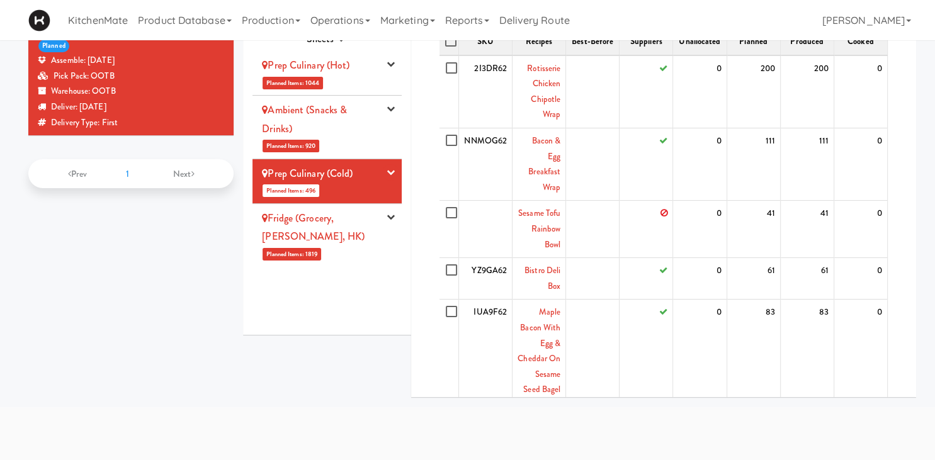
click at [344, 176] on link "Prep Culinary (Cold)" at bounding box center [307, 173] width 91 height 14
click at [344, 232] on li "Fridge (Grocery, Bev, HK) Planned Items: 1819 Pick Suppliers Assign Barcodes Co…" at bounding box center [326, 235] width 149 height 63
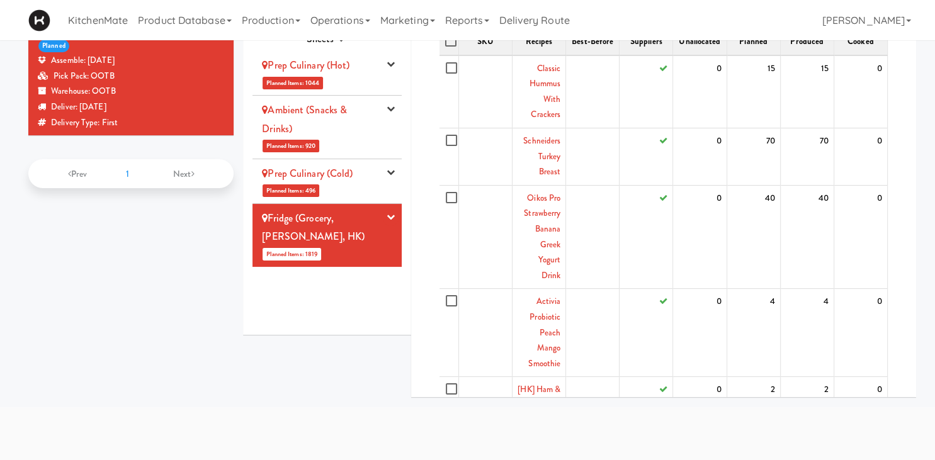
click at [353, 178] on link "Prep Culinary (Cold)" at bounding box center [307, 173] width 91 height 14
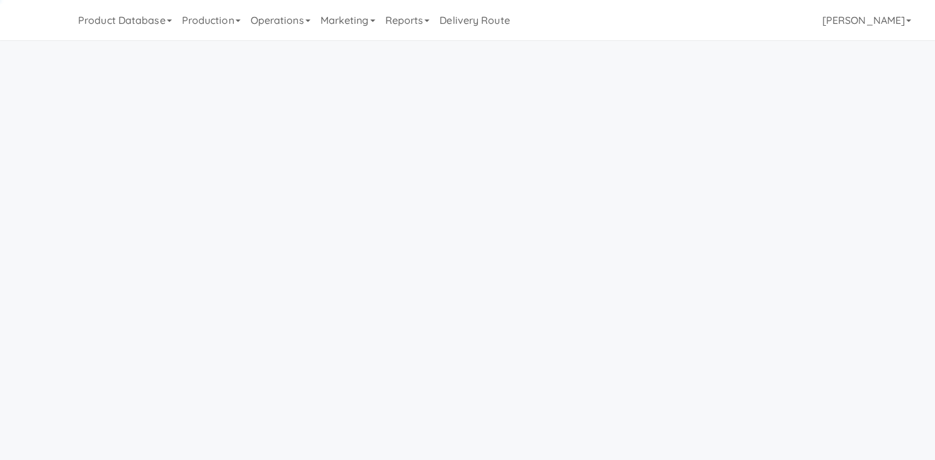
scroll to position [40, 0]
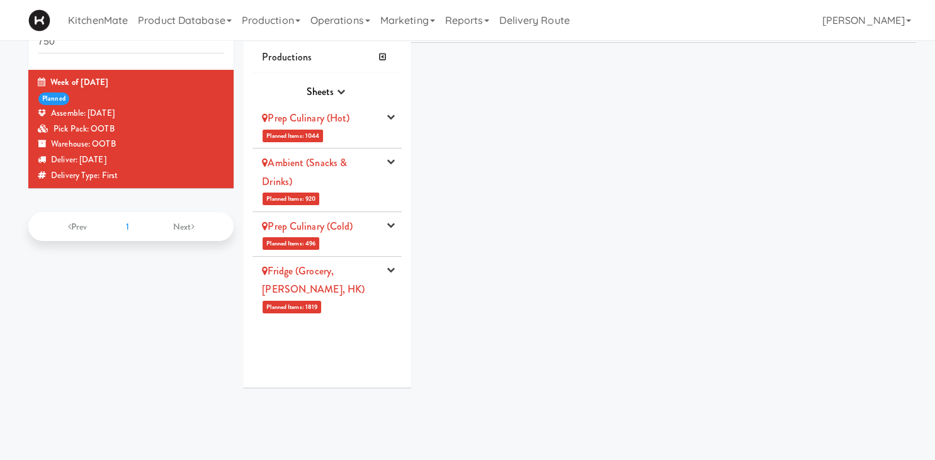
click at [367, 236] on li "Prep Culinary (Cold) Planned Items: 496 Pick Suppliers Assign Barcodes Complete…" at bounding box center [326, 234] width 149 height 45
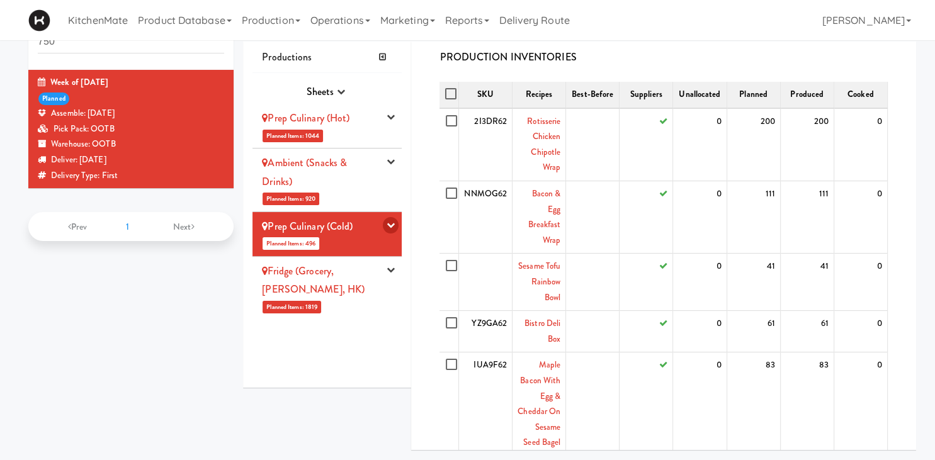
click at [393, 225] on icon "button" at bounding box center [391, 225] width 8 height 8
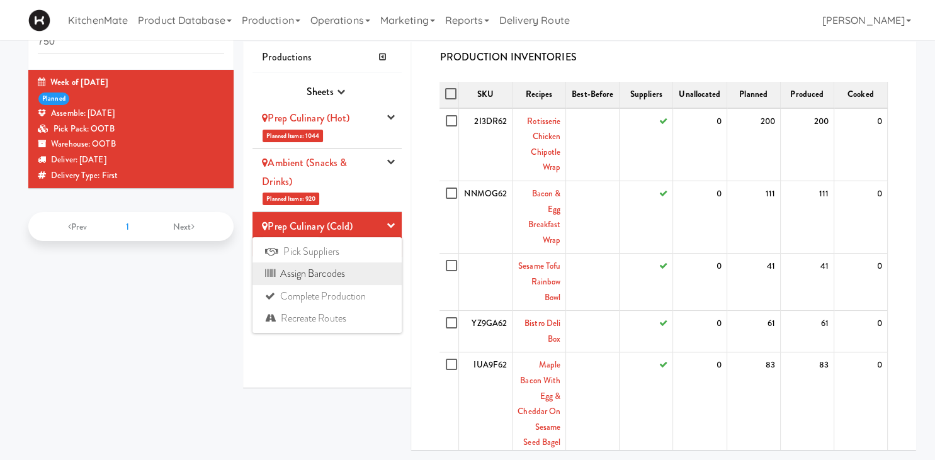
click at [335, 276] on link "Assign Barcodes" at bounding box center [326, 274] width 149 height 23
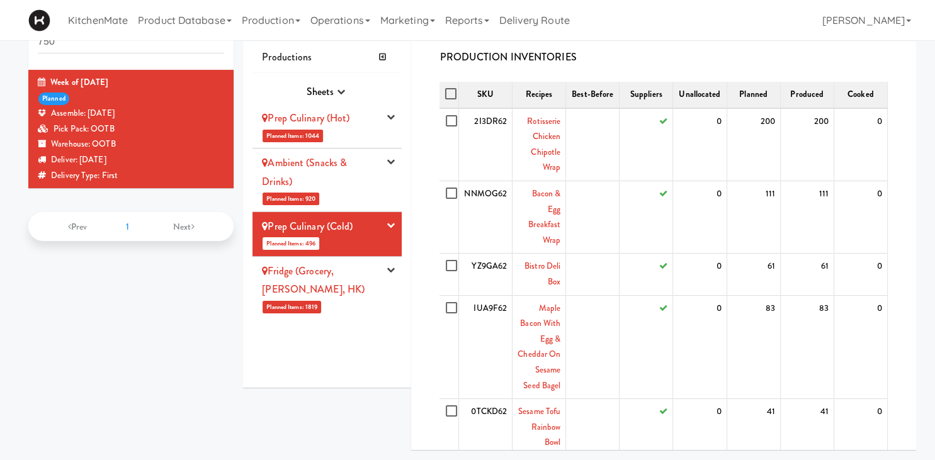
click at [353, 271] on link "Fridge (Grocery, [PERSON_NAME], HK)" at bounding box center [313, 280] width 103 height 33
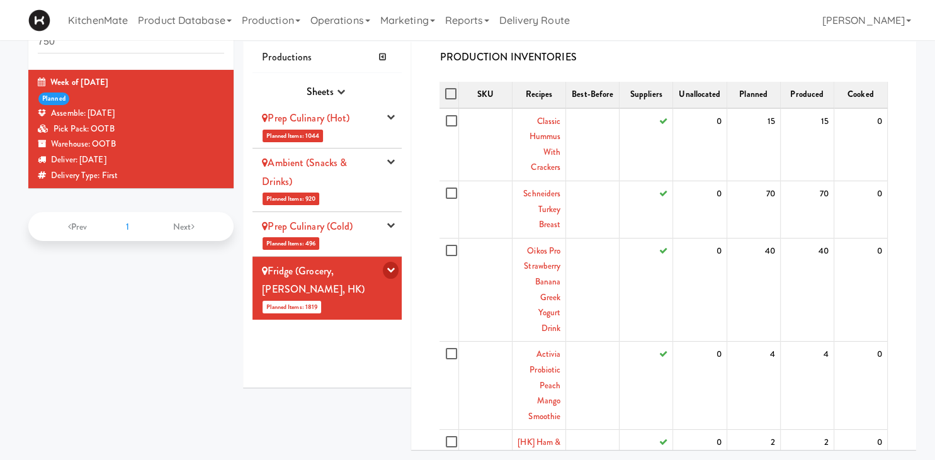
click at [397, 271] on button "button" at bounding box center [391, 270] width 16 height 17
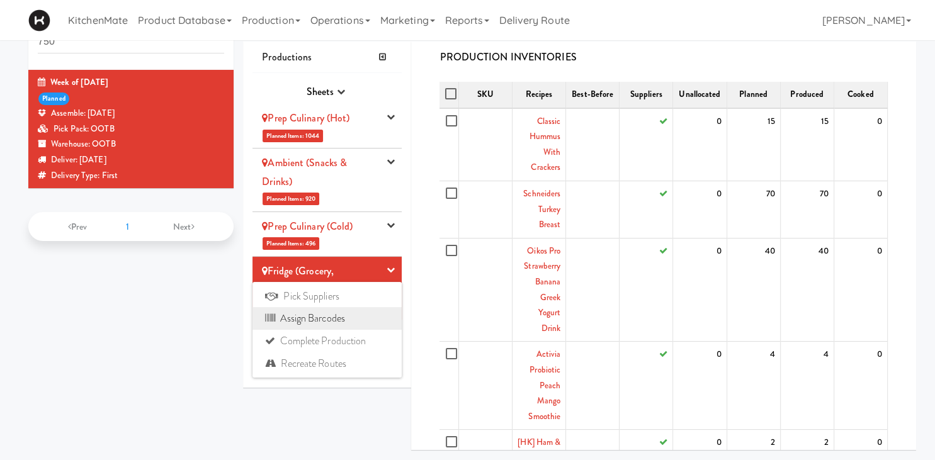
click at [346, 319] on link "Assign Barcodes" at bounding box center [326, 318] width 149 height 23
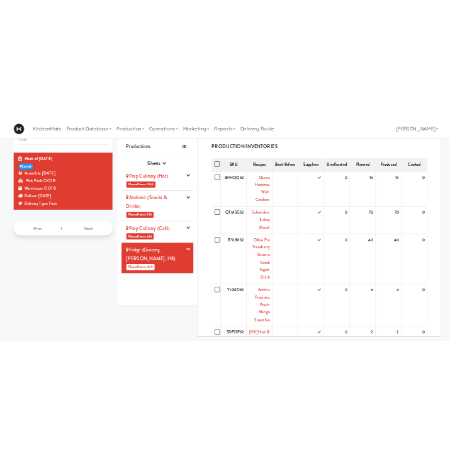
scroll to position [0, 0]
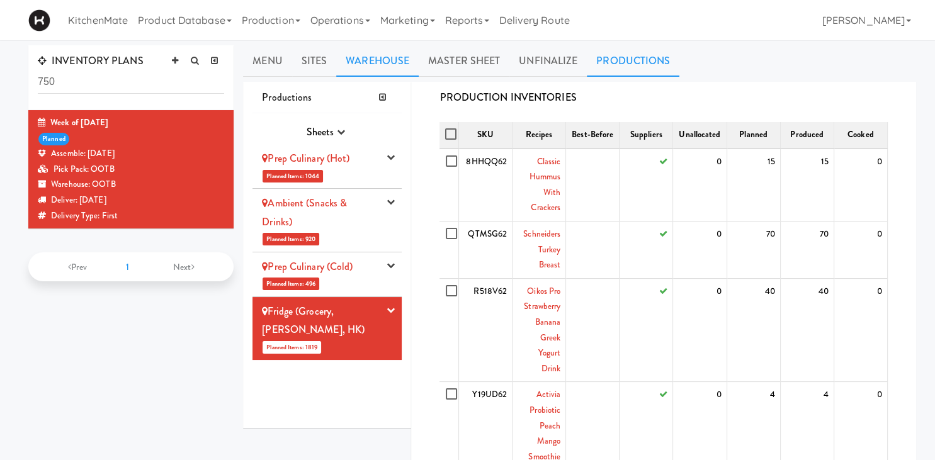
click at [397, 55] on link "Warehouse" at bounding box center [377, 60] width 82 height 31
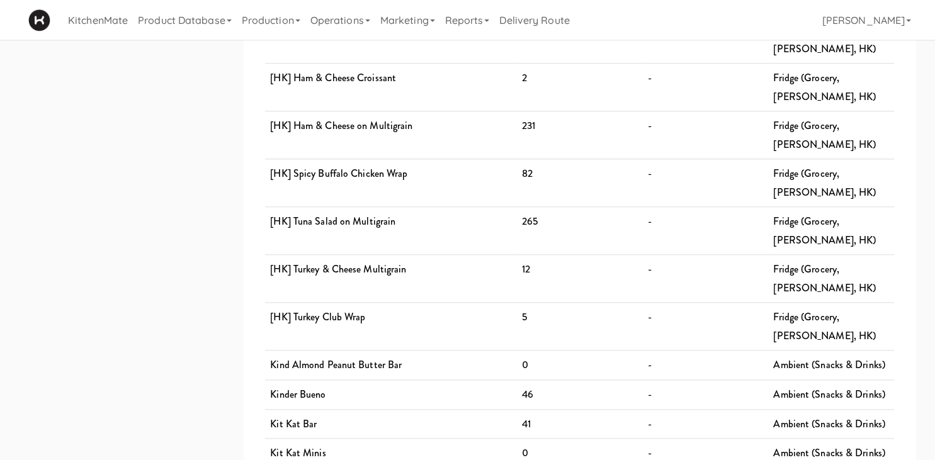
scroll to position [1168, 0]
drag, startPoint x: 346, startPoint y: 286, endPoint x: 266, endPoint y: 287, distance: 80.0
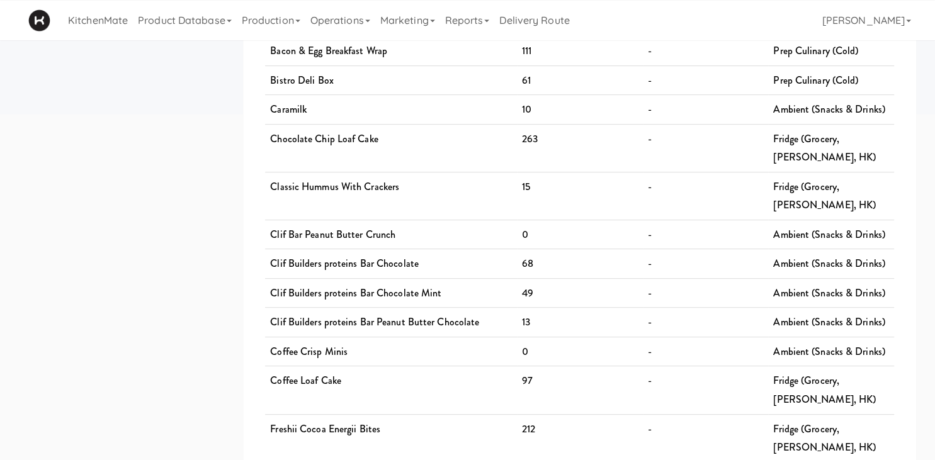
scroll to position [0, 0]
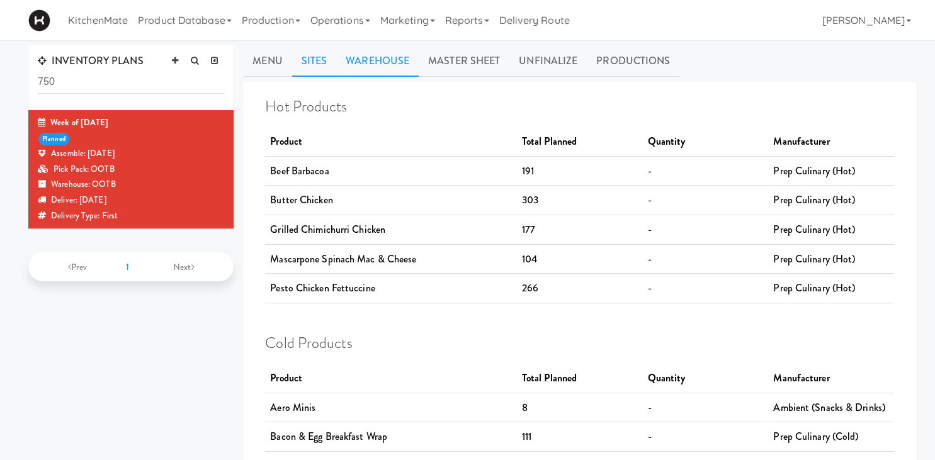
click at [313, 56] on link "Sites" at bounding box center [314, 60] width 45 height 31
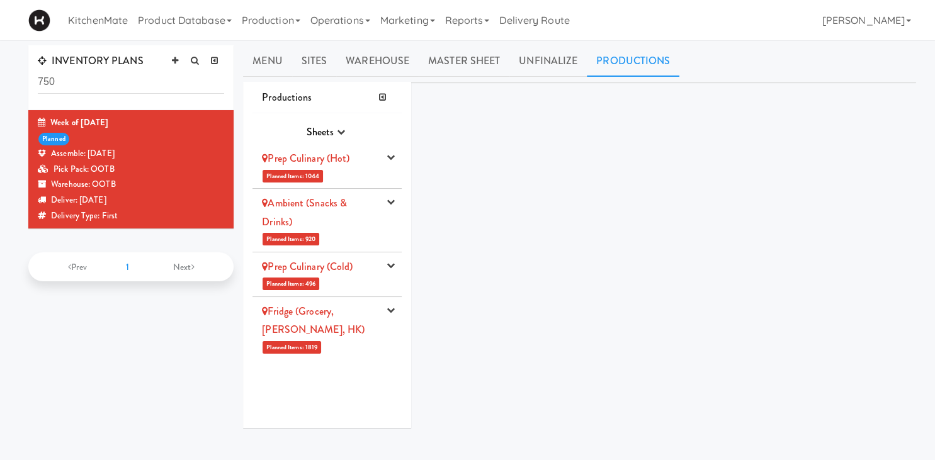
click at [341, 171] on li "Prep Culinary (Hot) Planned Items: 1044 Pick Suppliers Assign Barcodes Complete…" at bounding box center [326, 166] width 149 height 45
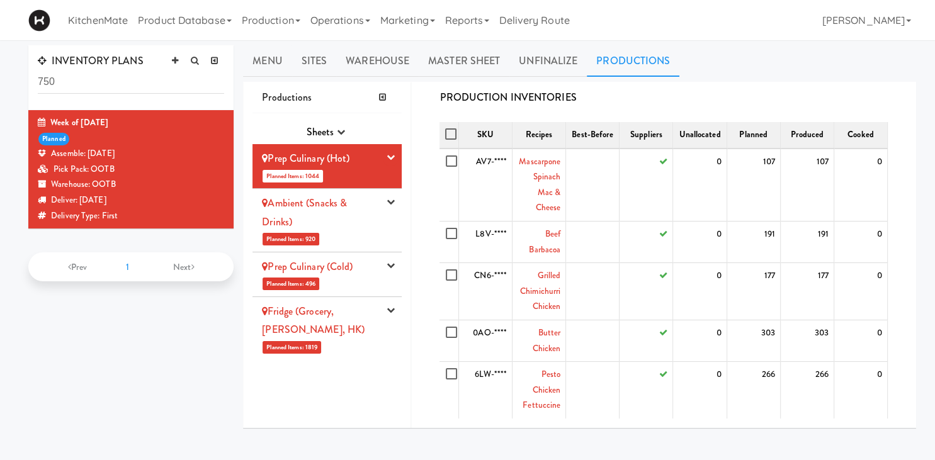
click at [344, 210] on link "Ambient (Snacks & Drinks)" at bounding box center [304, 212] width 85 height 33
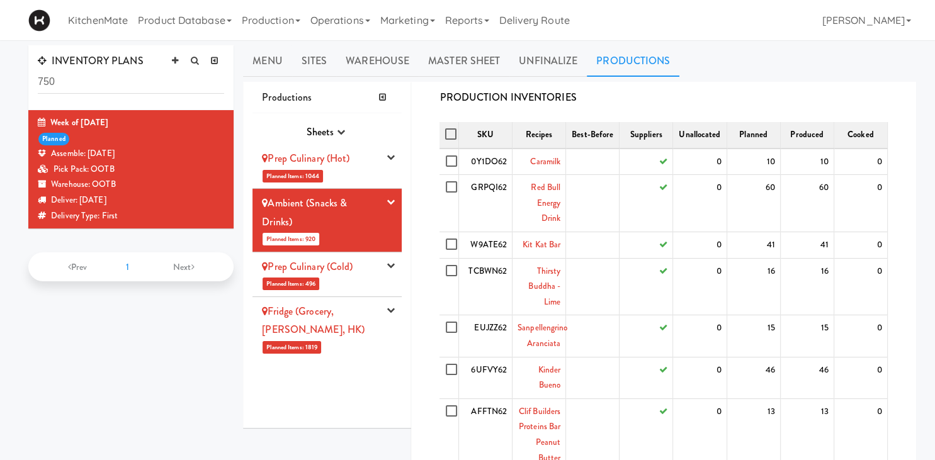
click at [341, 254] on li "Prep Culinary (Cold) Planned Items: 496 Pick Suppliers Assign Barcodes Complete…" at bounding box center [326, 274] width 149 height 45
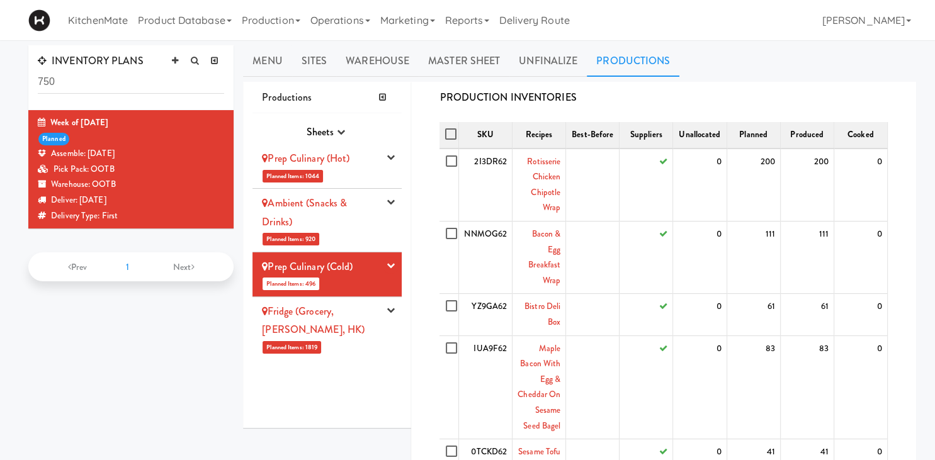
click at [353, 315] on link "Fridge (Grocery, [PERSON_NAME], HK)" at bounding box center [313, 320] width 103 height 33
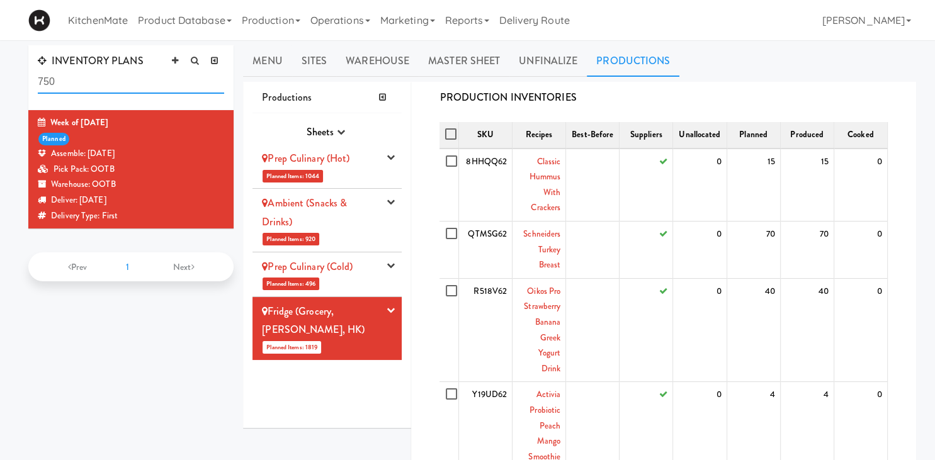
drag, startPoint x: 144, startPoint y: 87, endPoint x: -32, endPoint y: 65, distance: 177.6
click at [38, 71] on input "750" at bounding box center [131, 82] width 186 height 23
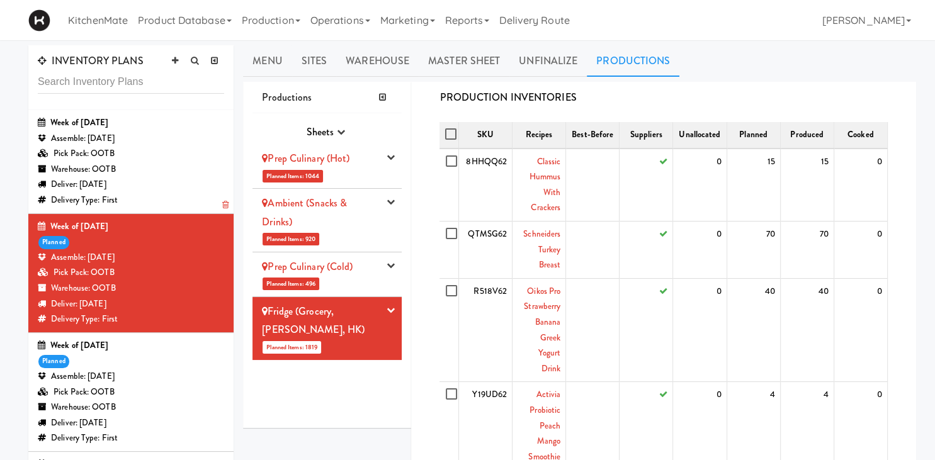
click at [145, 157] on div "Pick Pack: OOTB" at bounding box center [131, 154] width 186 height 16
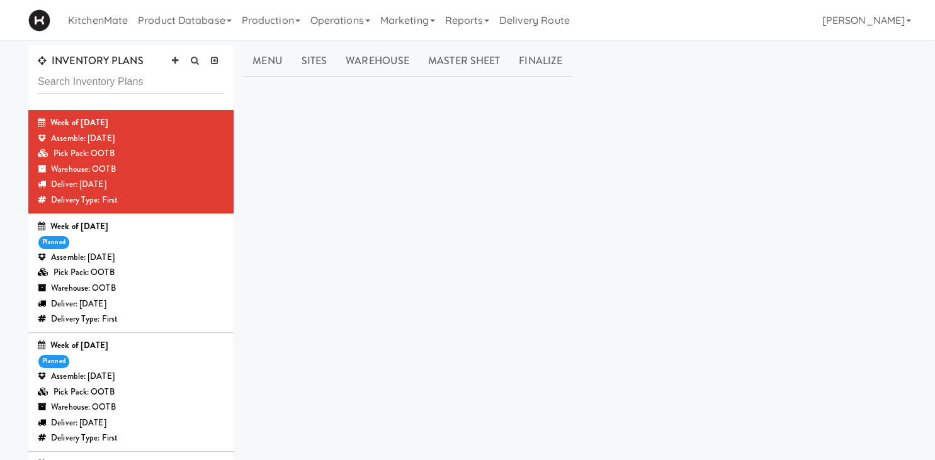
click at [167, 268] on div "Pick Pack: OOTB" at bounding box center [131, 273] width 186 height 16
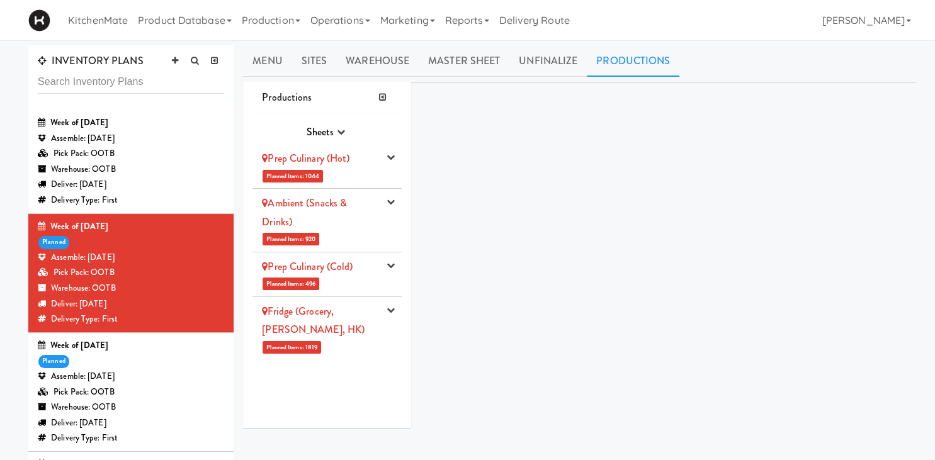
click at [347, 161] on link "Prep Culinary (Hot)" at bounding box center [306, 158] width 88 height 14
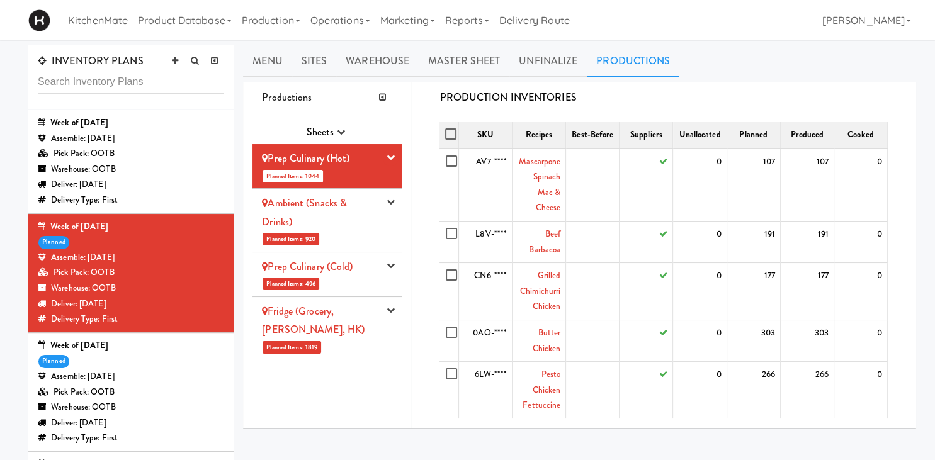
click at [340, 207] on link "Ambient (Snacks & Drinks)" at bounding box center [304, 212] width 85 height 33
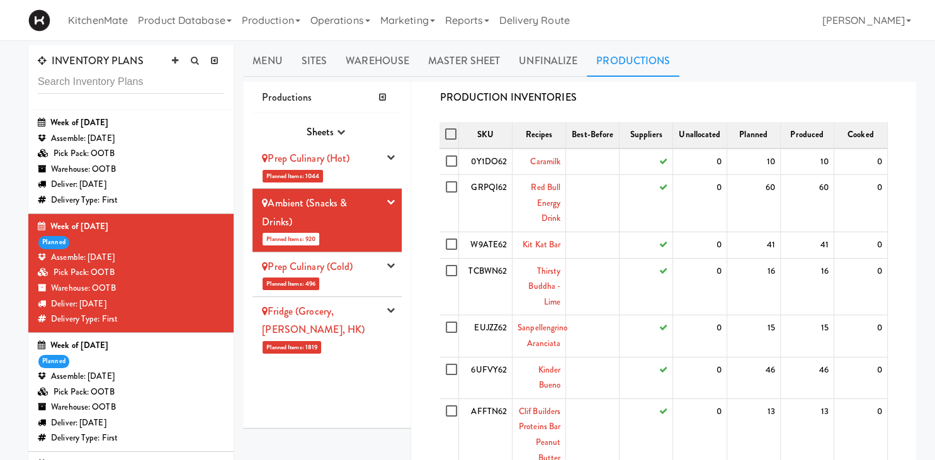
click at [353, 268] on link "Prep Culinary (Cold)" at bounding box center [307, 266] width 91 height 14
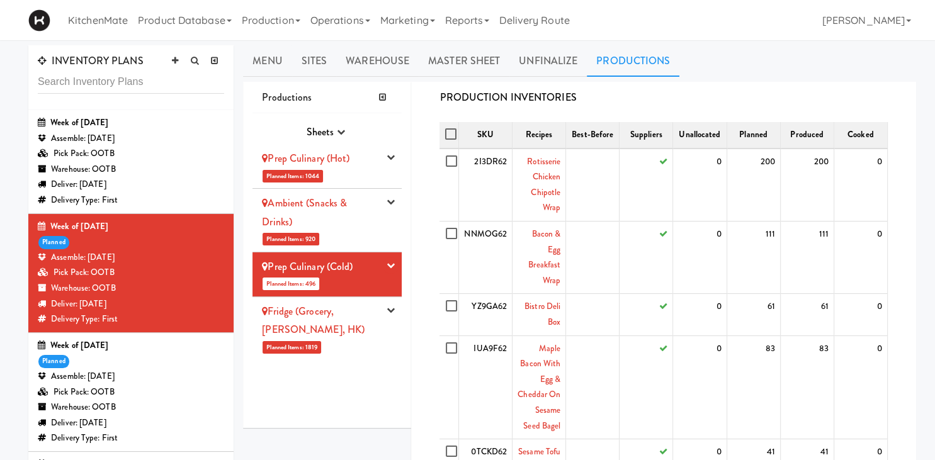
click at [371, 323] on li "Fridge (Grocery, [PERSON_NAME], [GEOGRAPHIC_DATA]) Planned Items: 1819 Pick Sup…" at bounding box center [326, 328] width 149 height 63
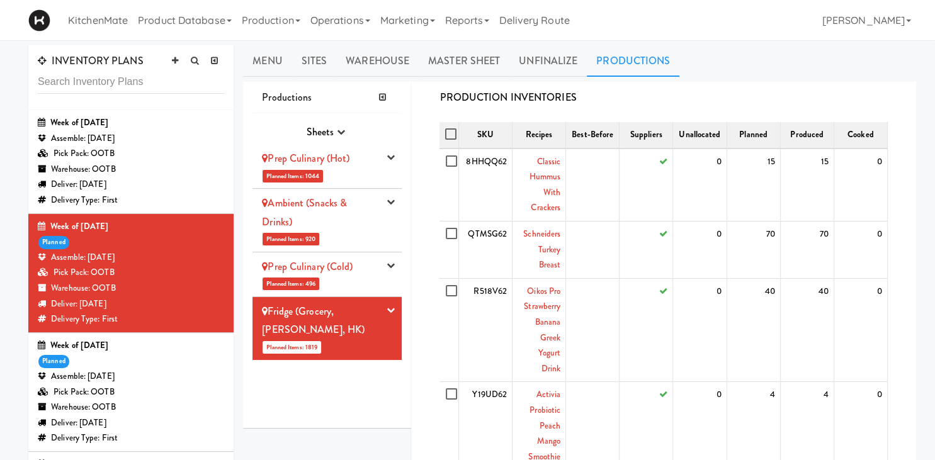
click at [319, 167] on div "Prep Culinary (Hot)" at bounding box center [320, 158] width 117 height 19
